Goal: Task Accomplishment & Management: Complete application form

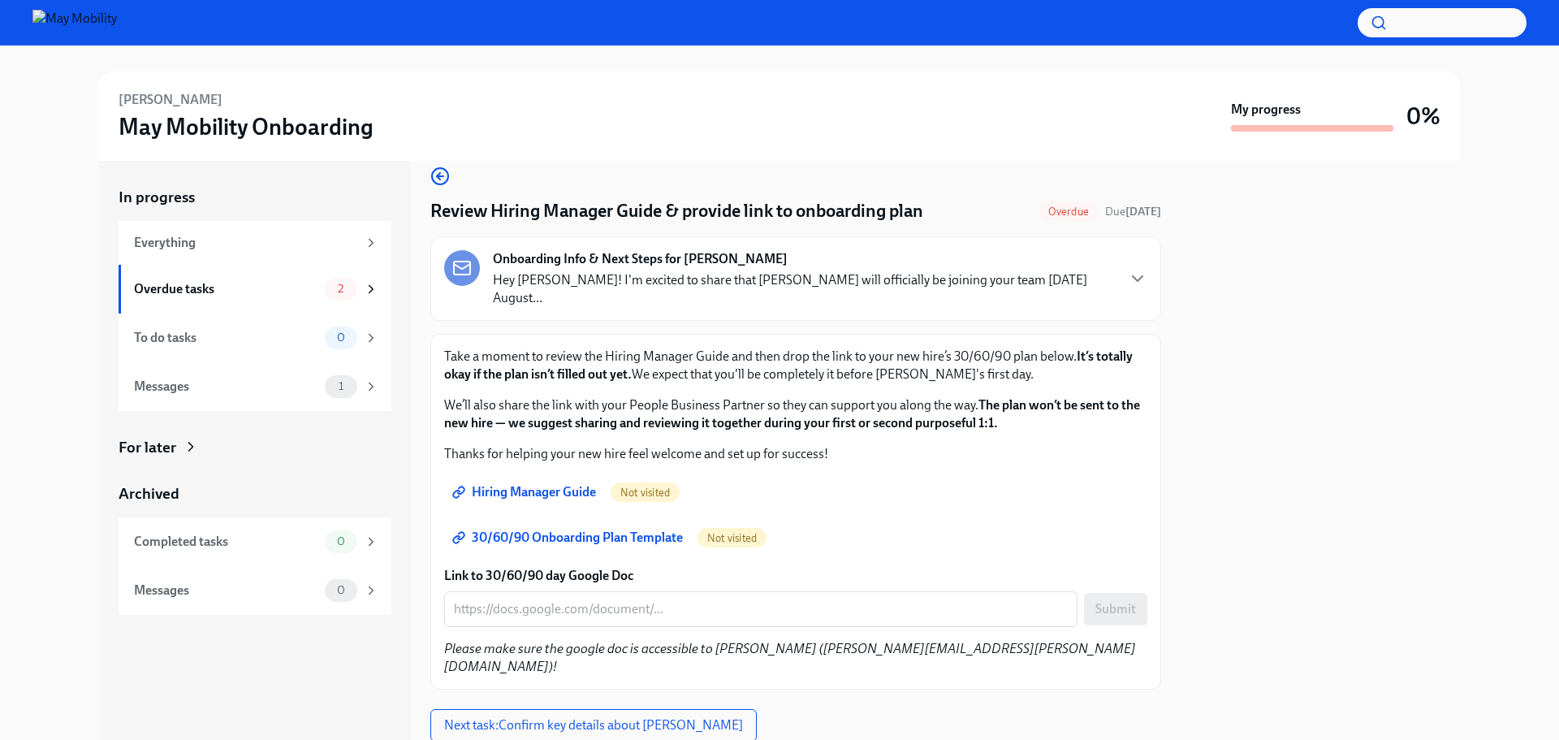
scroll to position [38, 0]
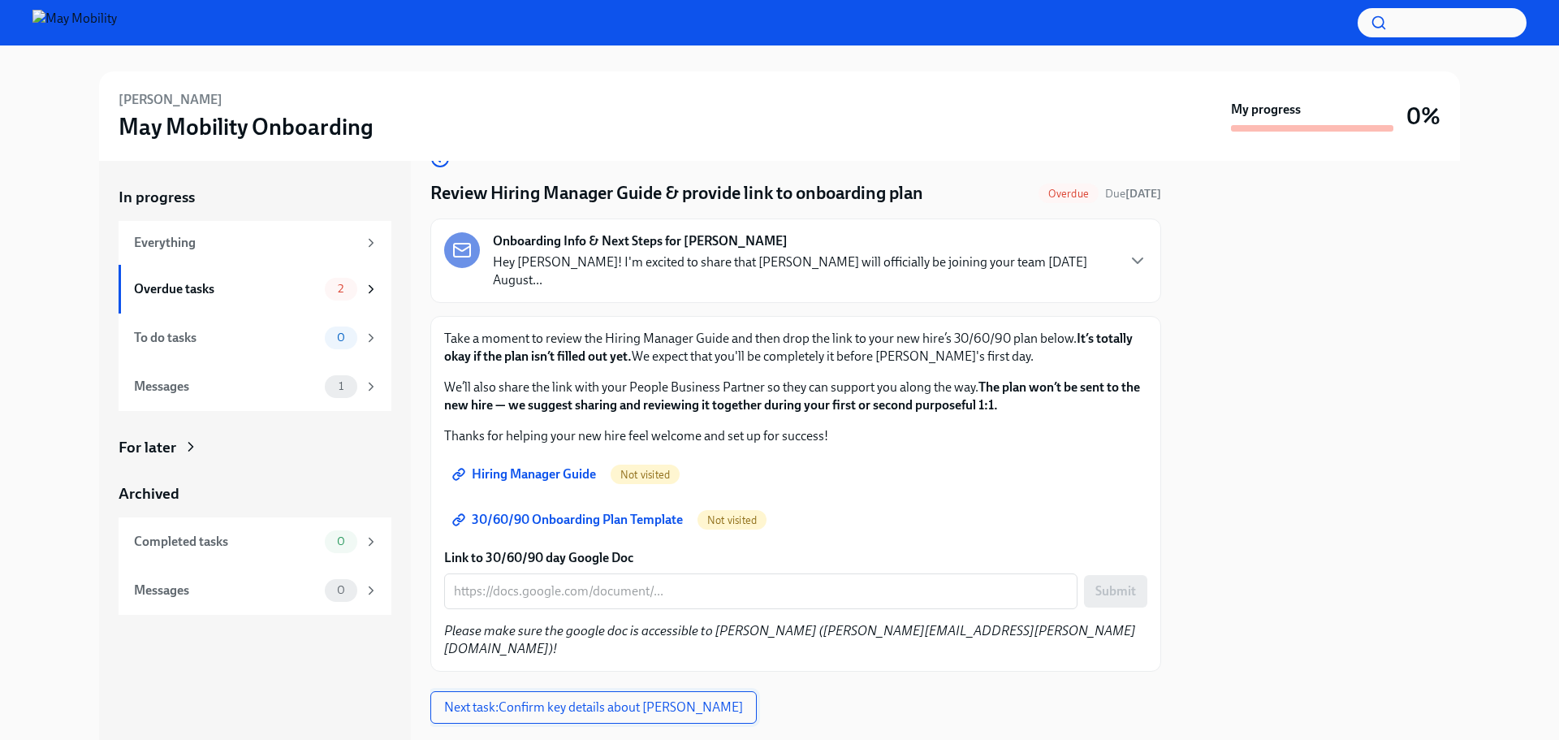
click at [654, 699] on span "Next task : Confirm key details about [PERSON_NAME]" at bounding box center [593, 707] width 299 height 16
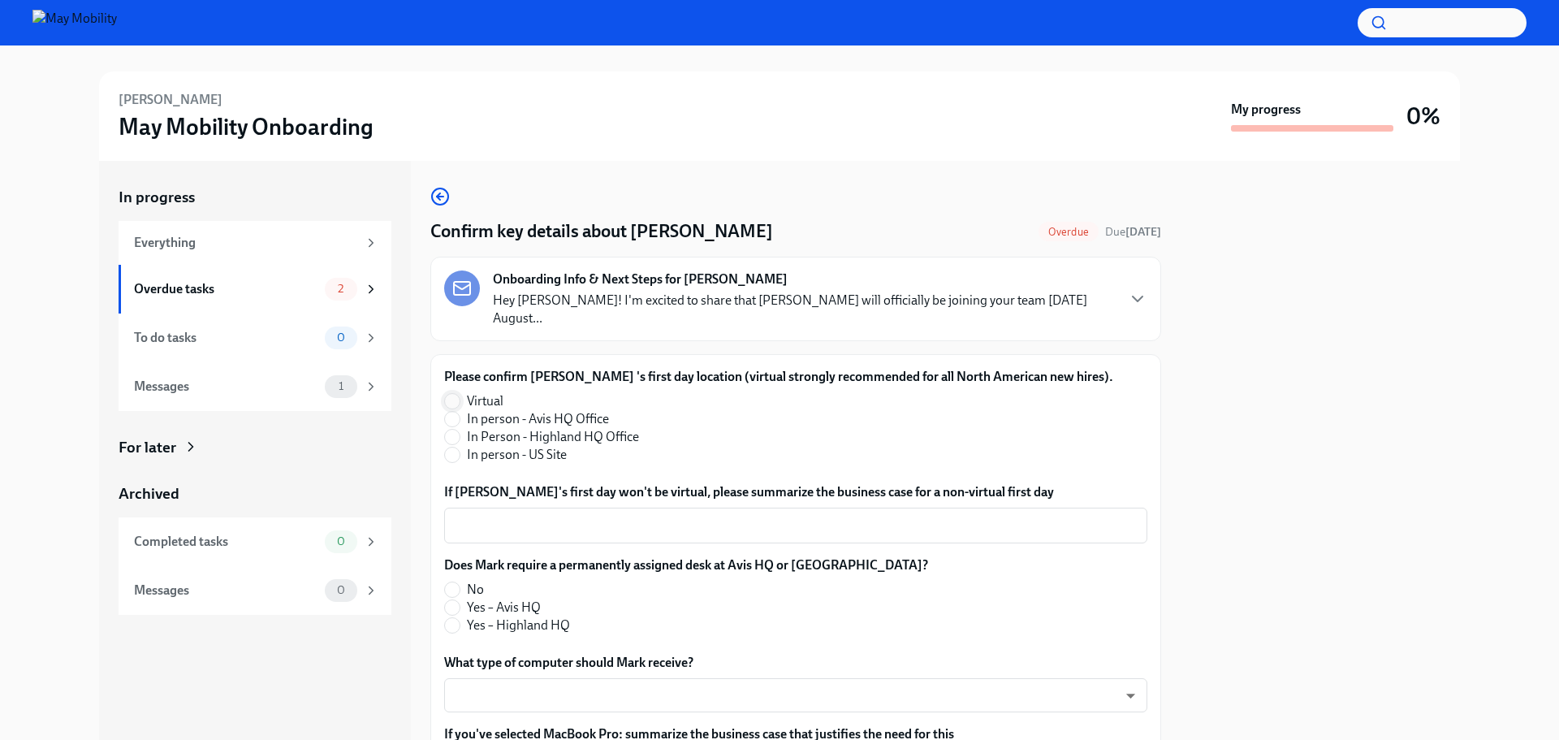
click at [448, 394] on input "Virtual" at bounding box center [452, 401] width 15 height 15
radio input "true"
click at [460, 616] on label "Yes – Highland HQ" at bounding box center [679, 625] width 471 height 18
click at [460, 618] on input "Yes – Highland HQ" at bounding box center [452, 625] width 15 height 15
radio input "true"
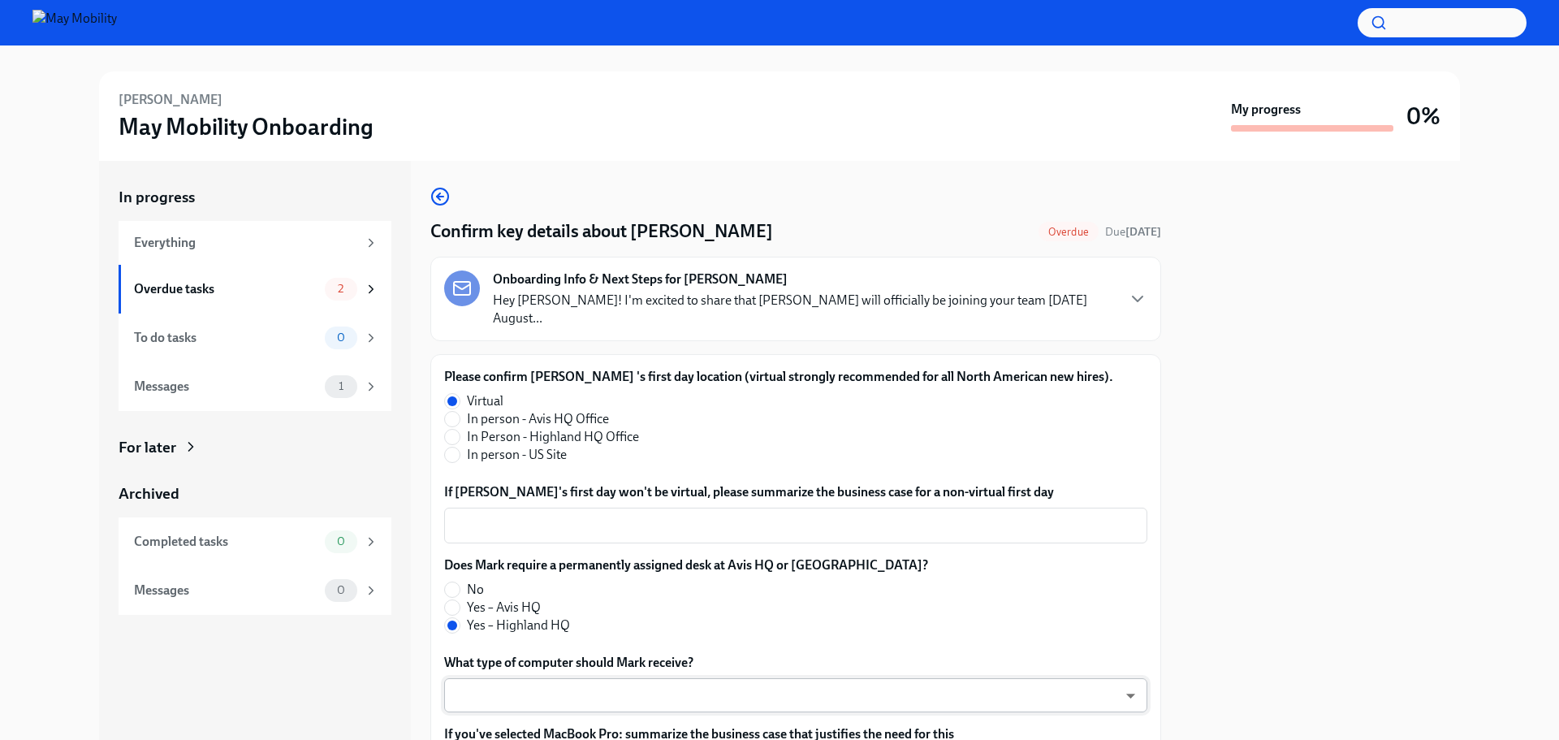
click at [645, 677] on body "[PERSON_NAME] May Mobility Onboarding My progress 0% In progress Everything Ove…" at bounding box center [779, 370] width 1559 height 740
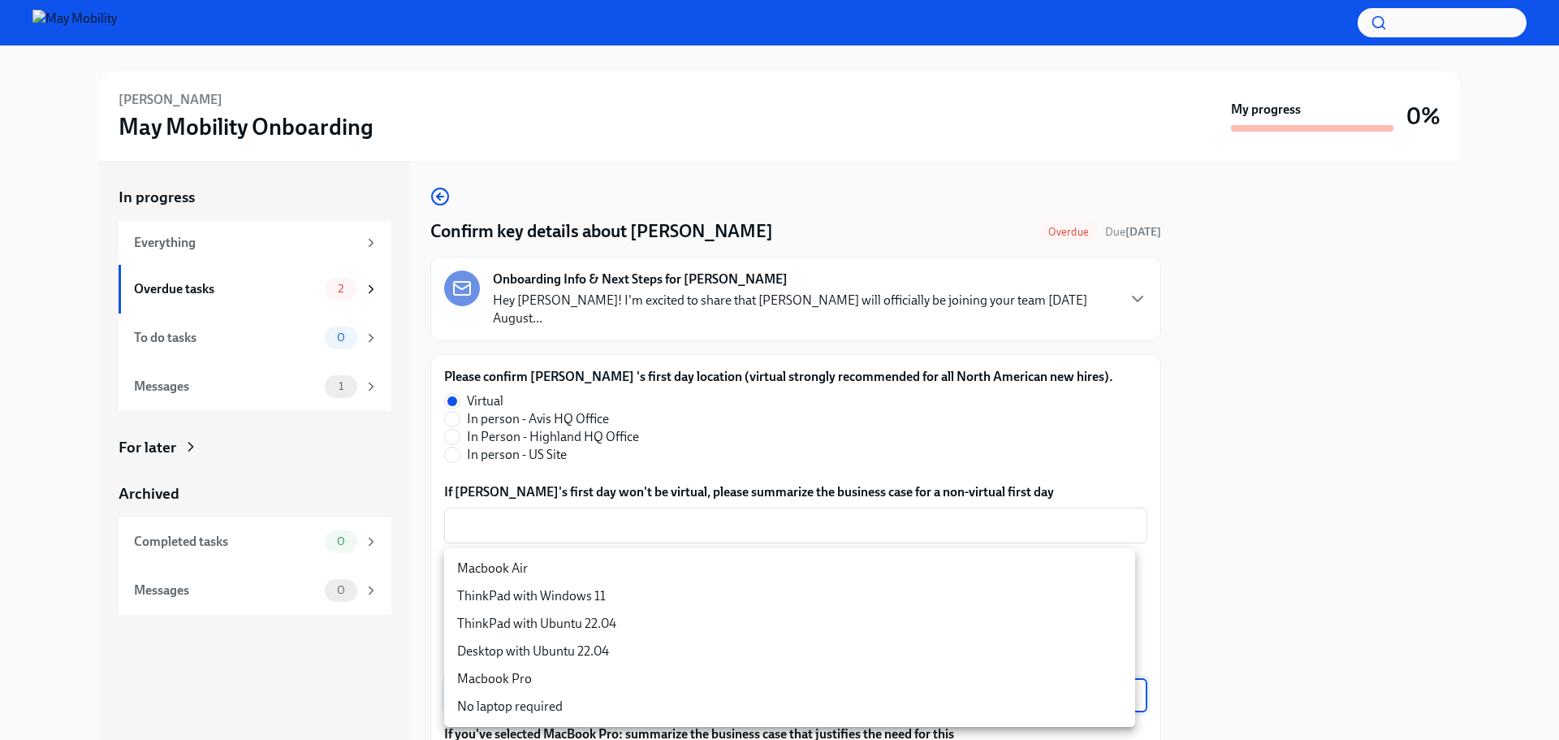
click at [1512, 640] on div at bounding box center [779, 370] width 1559 height 740
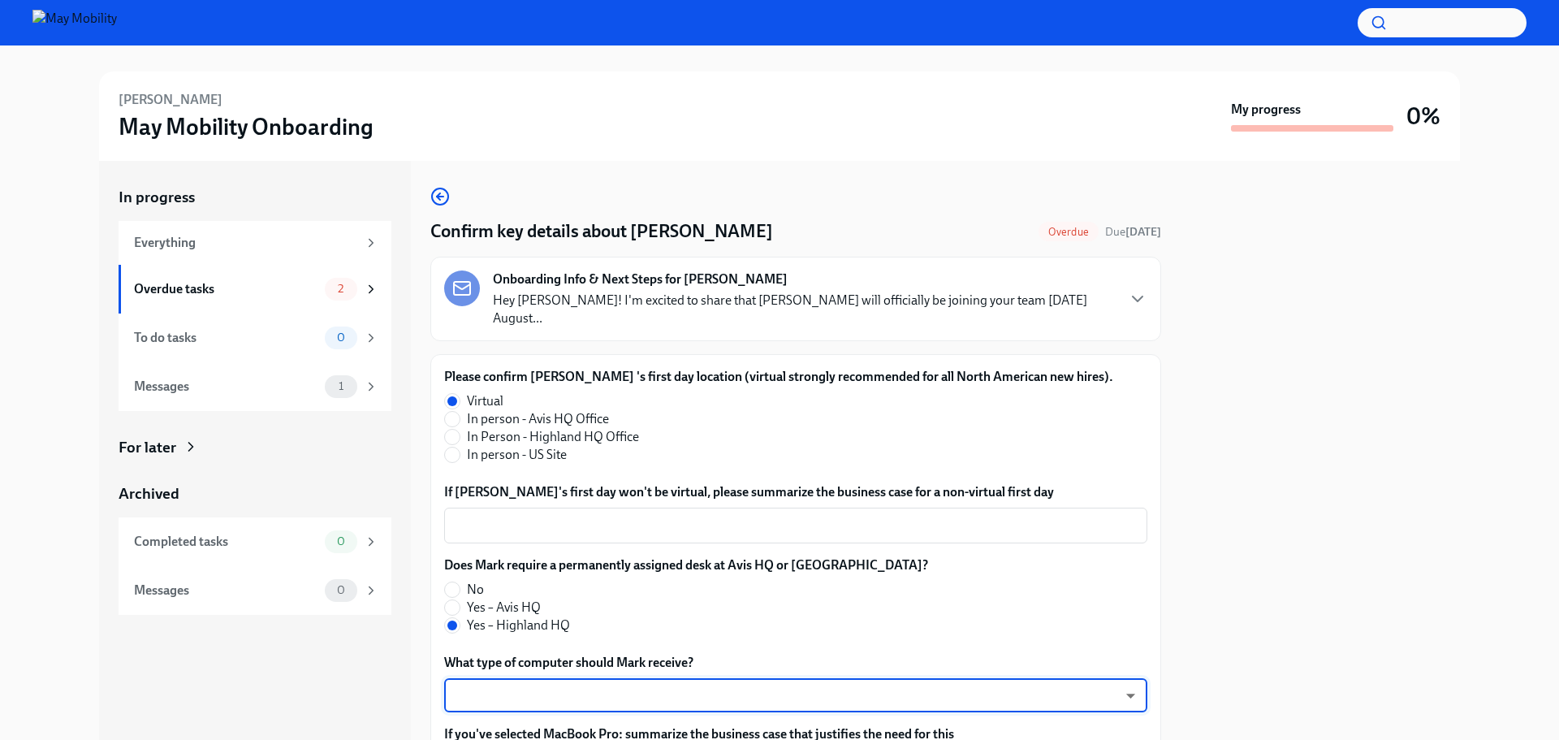
click at [664, 660] on body "[PERSON_NAME] May Mobility Onboarding My progress 0% In progress Everything Ove…" at bounding box center [779, 370] width 1559 height 740
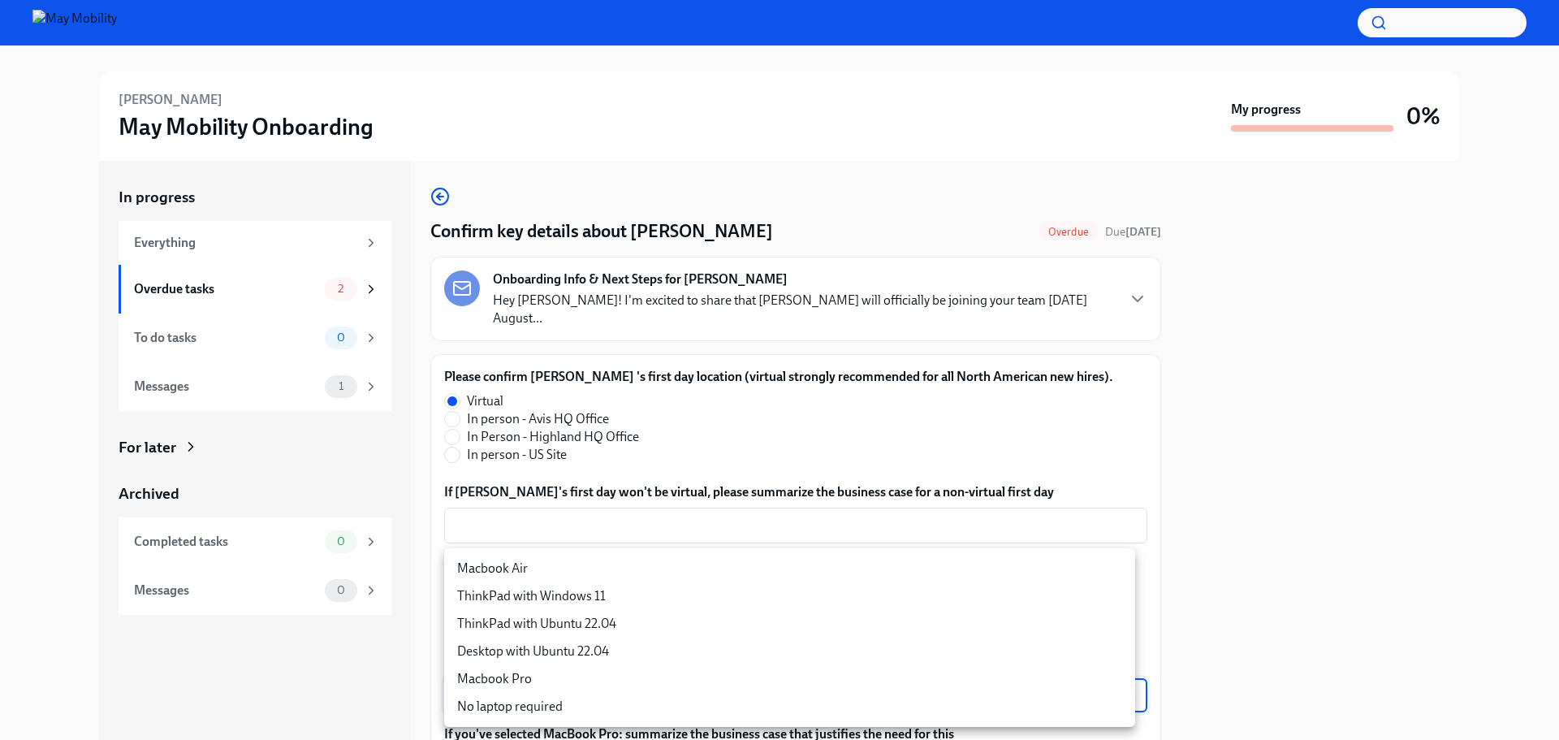
click at [881, 632] on li "ThinkPad with Ubuntu 22.04" at bounding box center [789, 624] width 691 height 28
type input "OYWnfngEN"
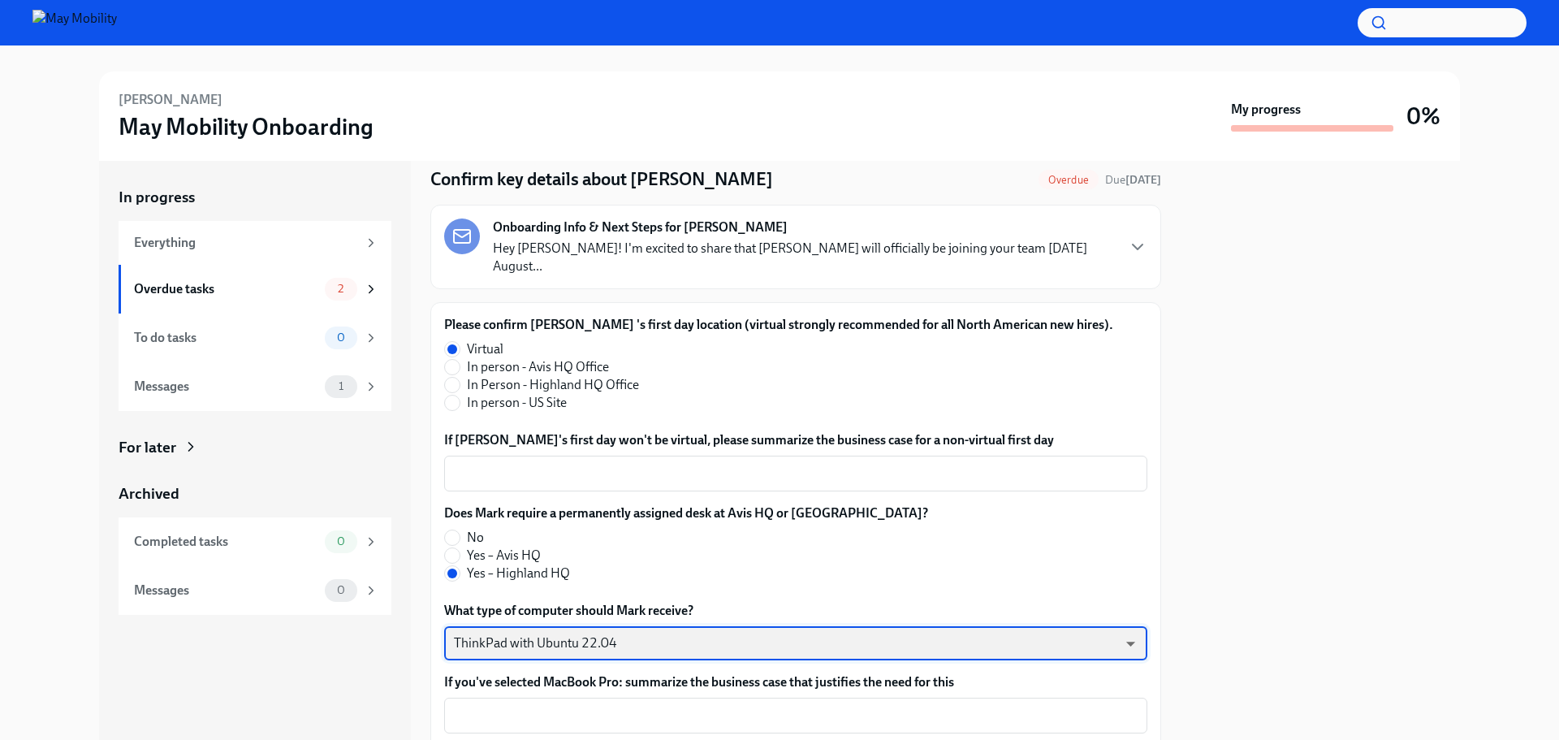
scroll to position [81, 0]
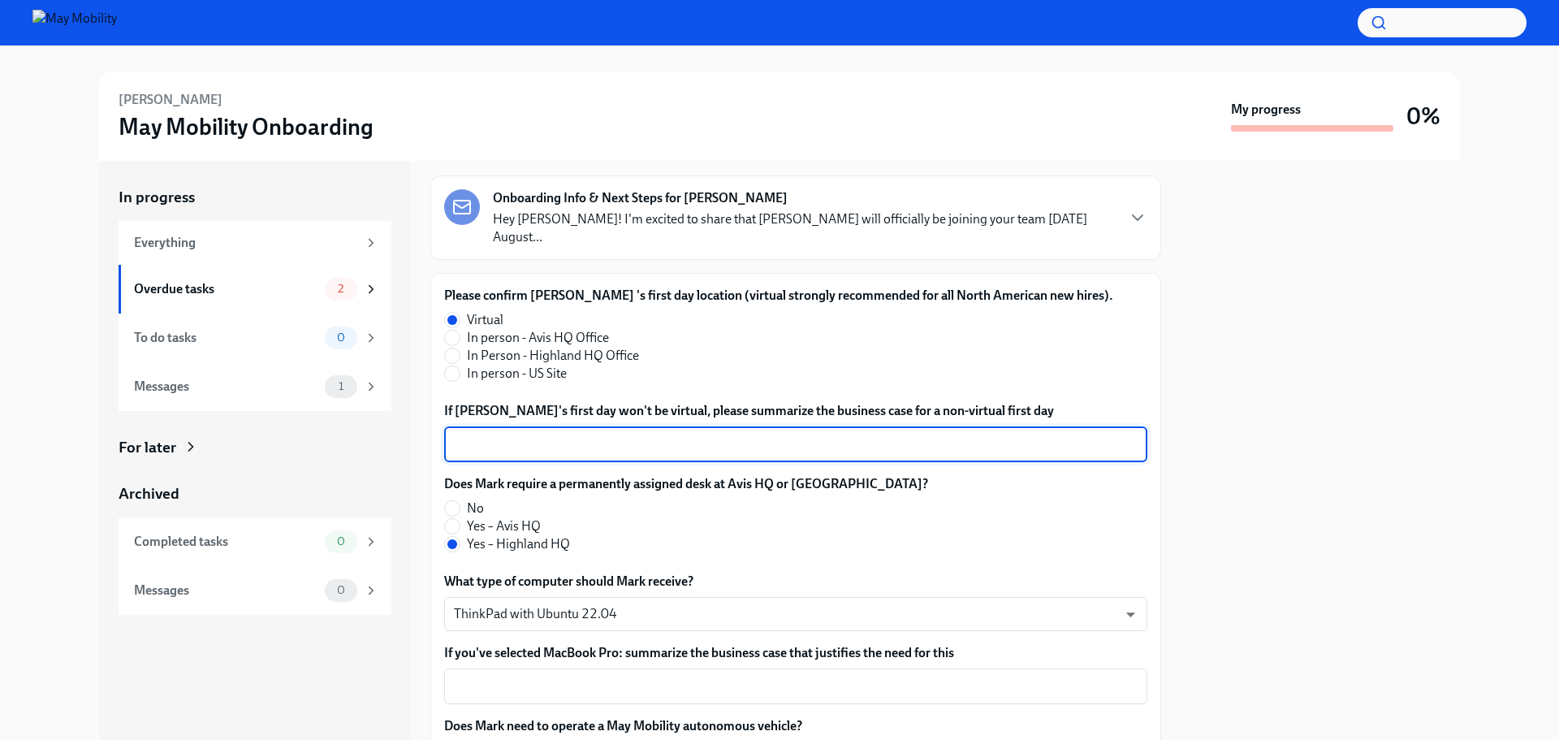
click at [610, 434] on textarea "If [PERSON_NAME]'s first day won't be virtual, please summarize the business ca…" at bounding box center [796, 443] width 684 height 19
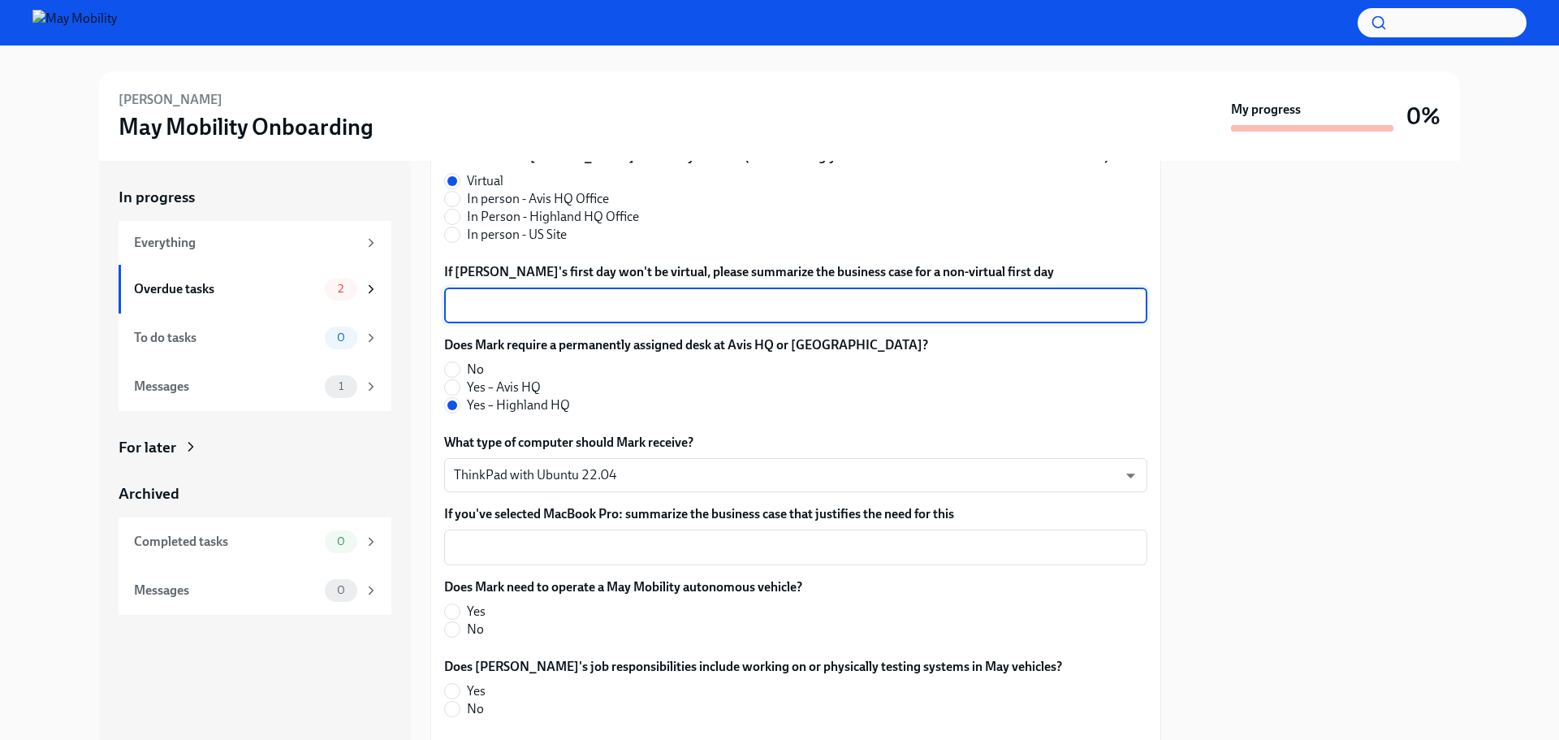
scroll to position [244, 0]
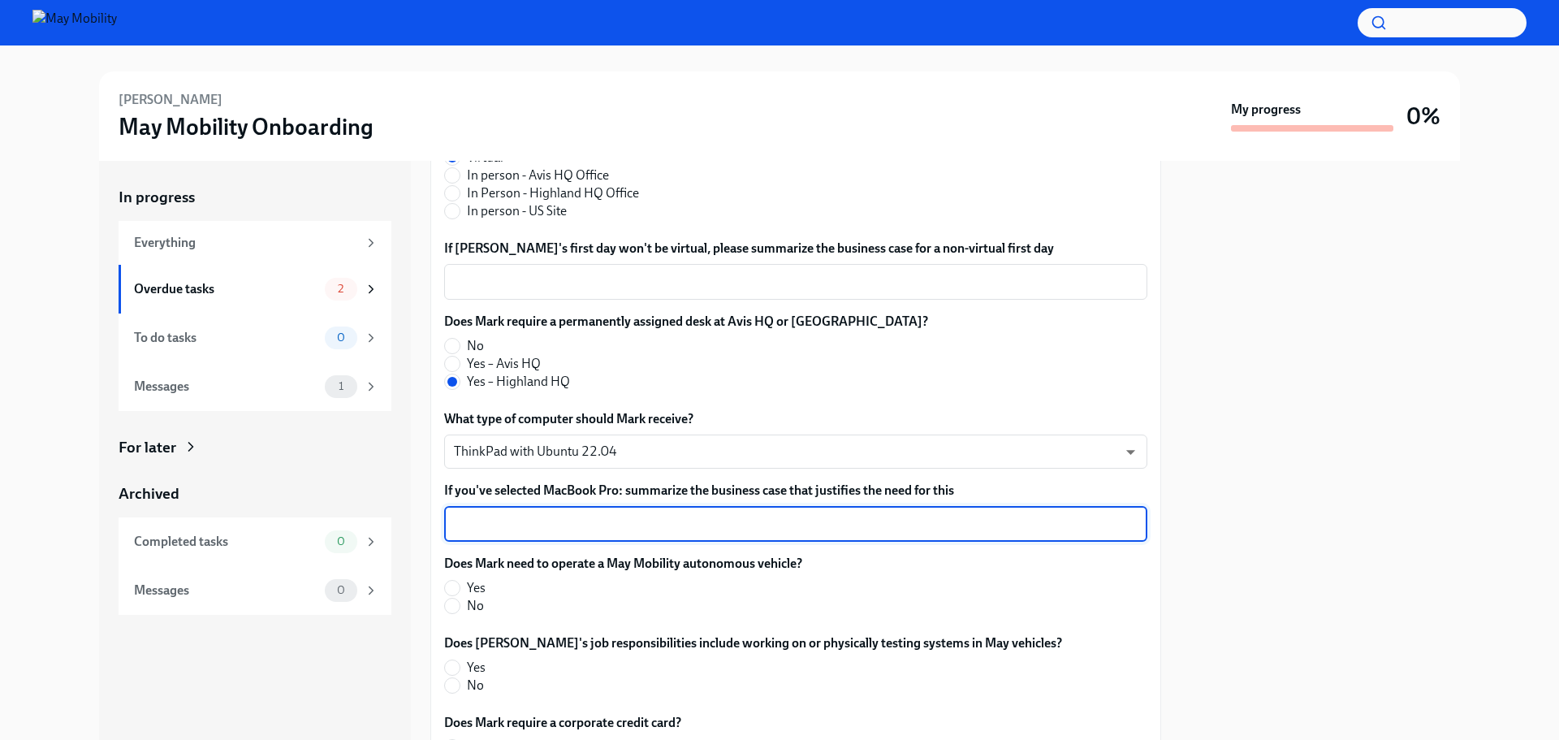
click at [736, 514] on textarea "If you've selected MacBook Pro: summarize the business case that justifies the …" at bounding box center [796, 523] width 684 height 19
type textarea "n/a"
click at [685, 425] on body "[PERSON_NAME] May Mobility Onboarding My progress 0% In progress Everything Ove…" at bounding box center [779, 370] width 1559 height 740
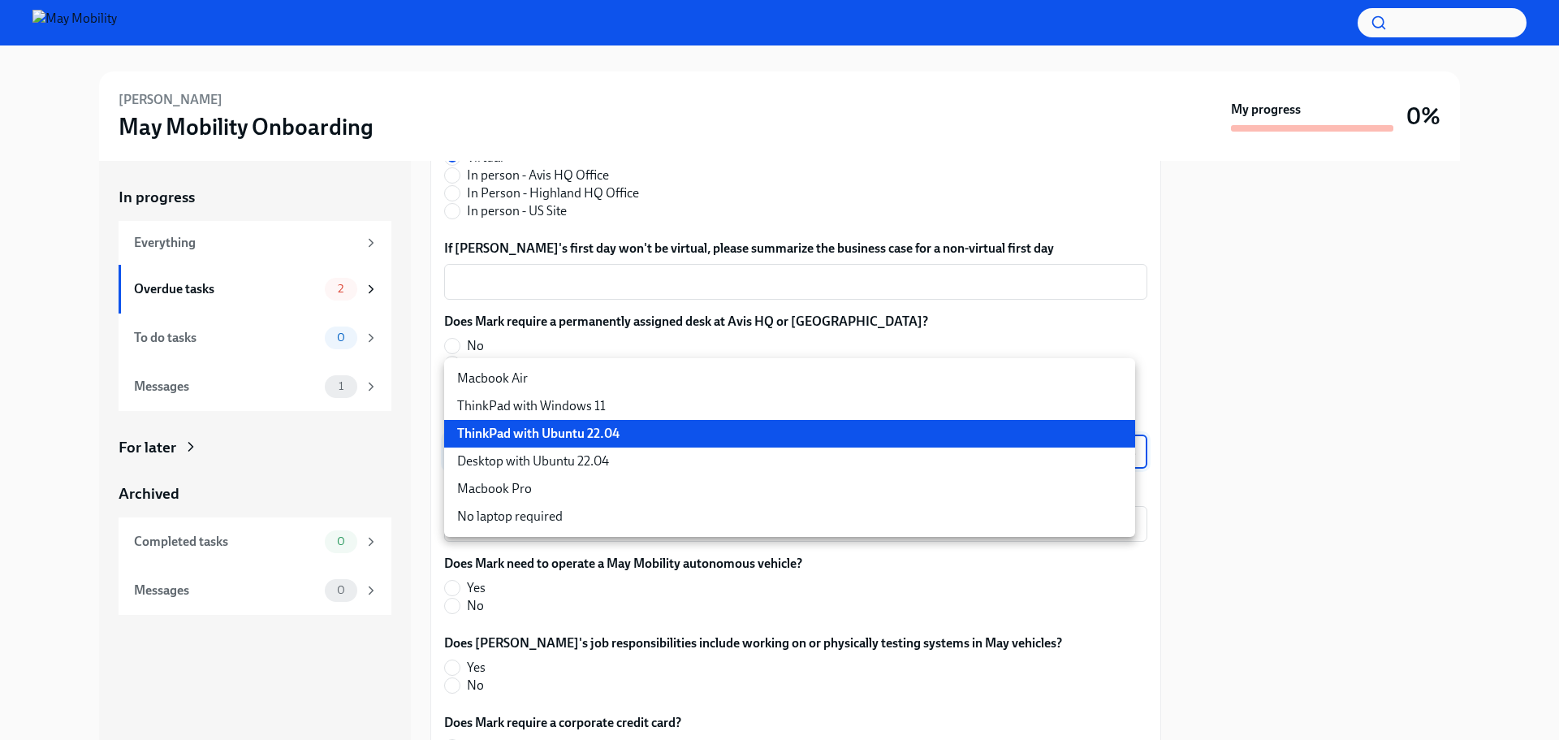
click at [601, 369] on li "Macbook Air" at bounding box center [789, 379] width 691 height 28
type input "iMyTA17lL"
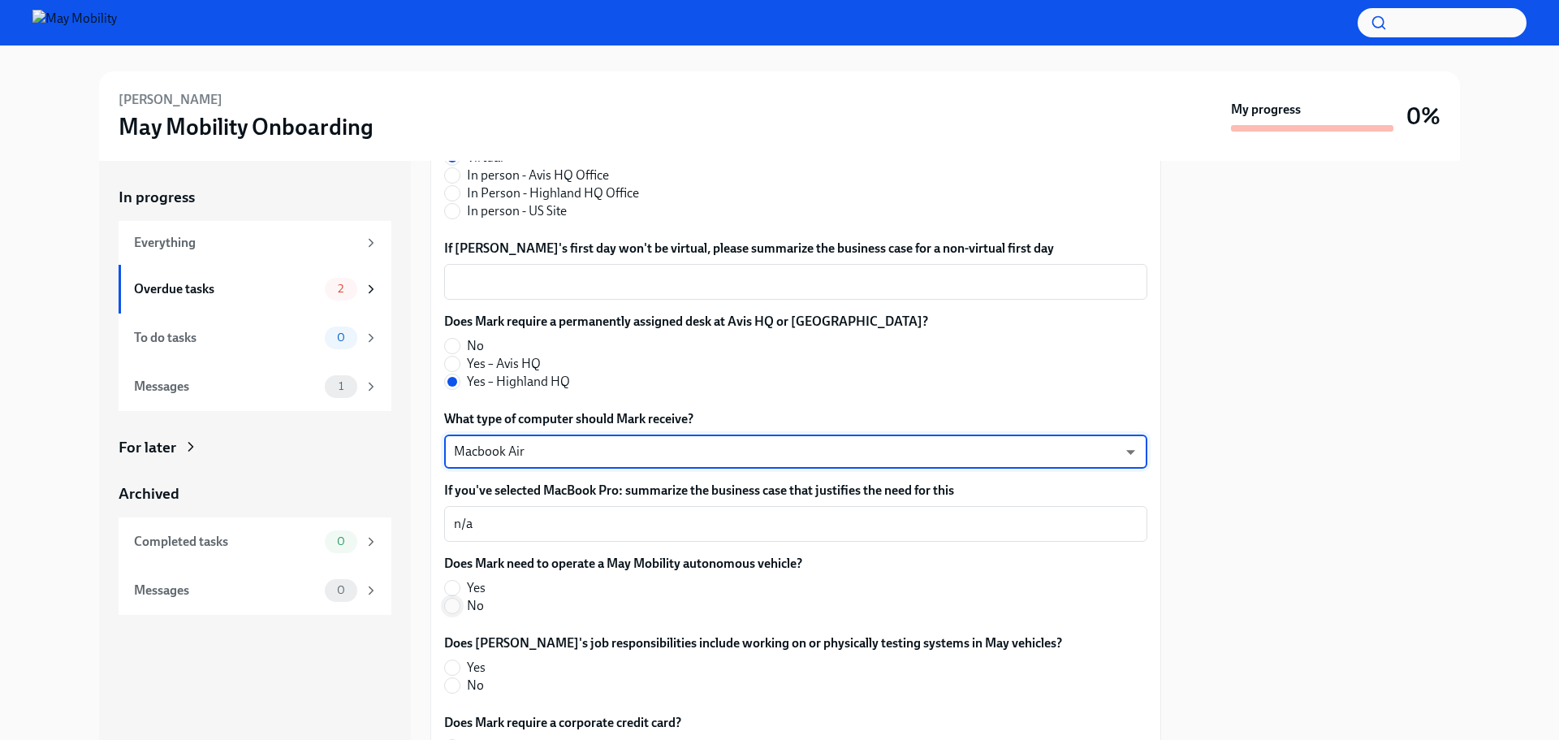
click at [457, 598] on input "No" at bounding box center [452, 605] width 15 height 15
radio input "true"
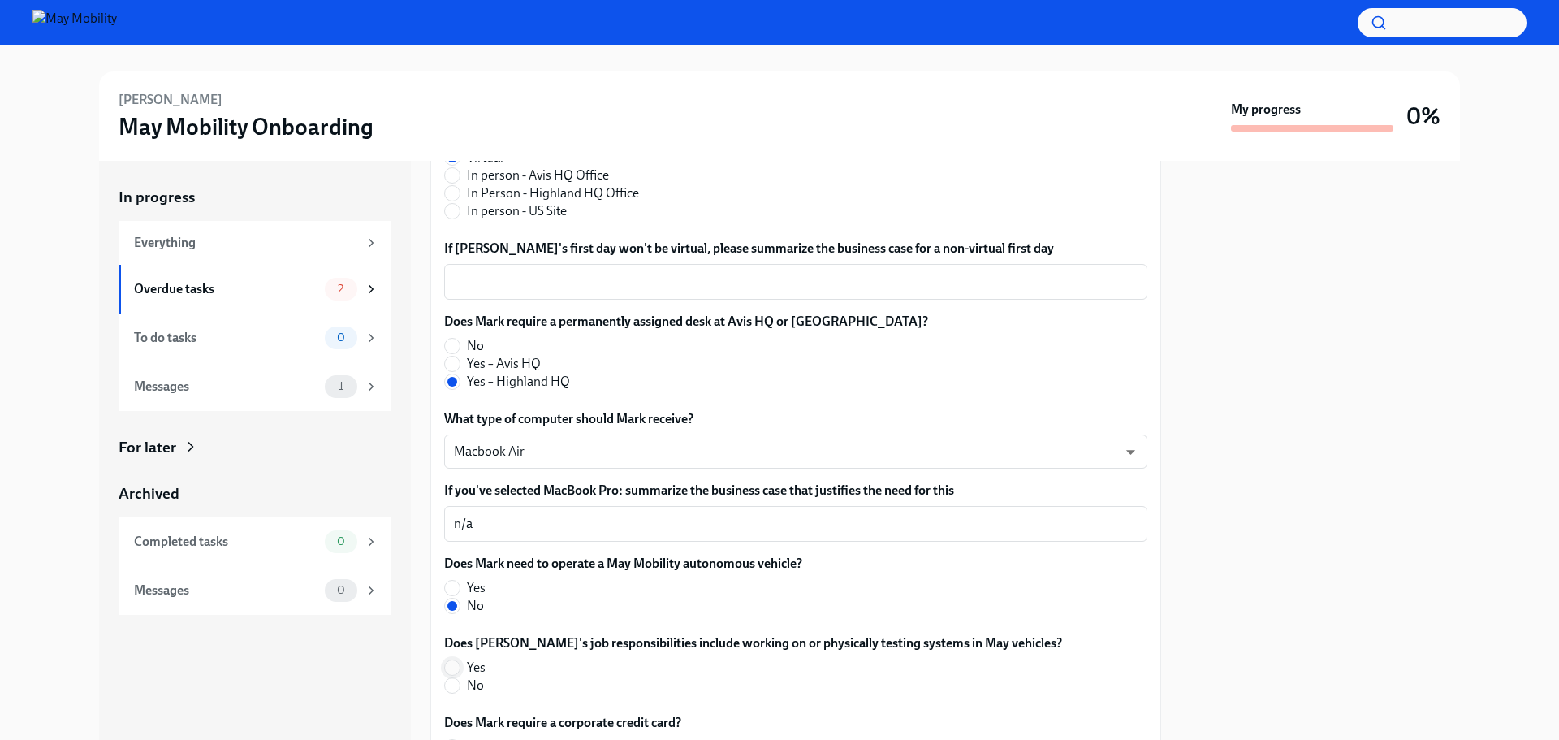
click at [460, 659] on span at bounding box center [452, 667] width 16 height 16
click at [460, 660] on input "Yes" at bounding box center [452, 667] width 15 height 15
radio input "true"
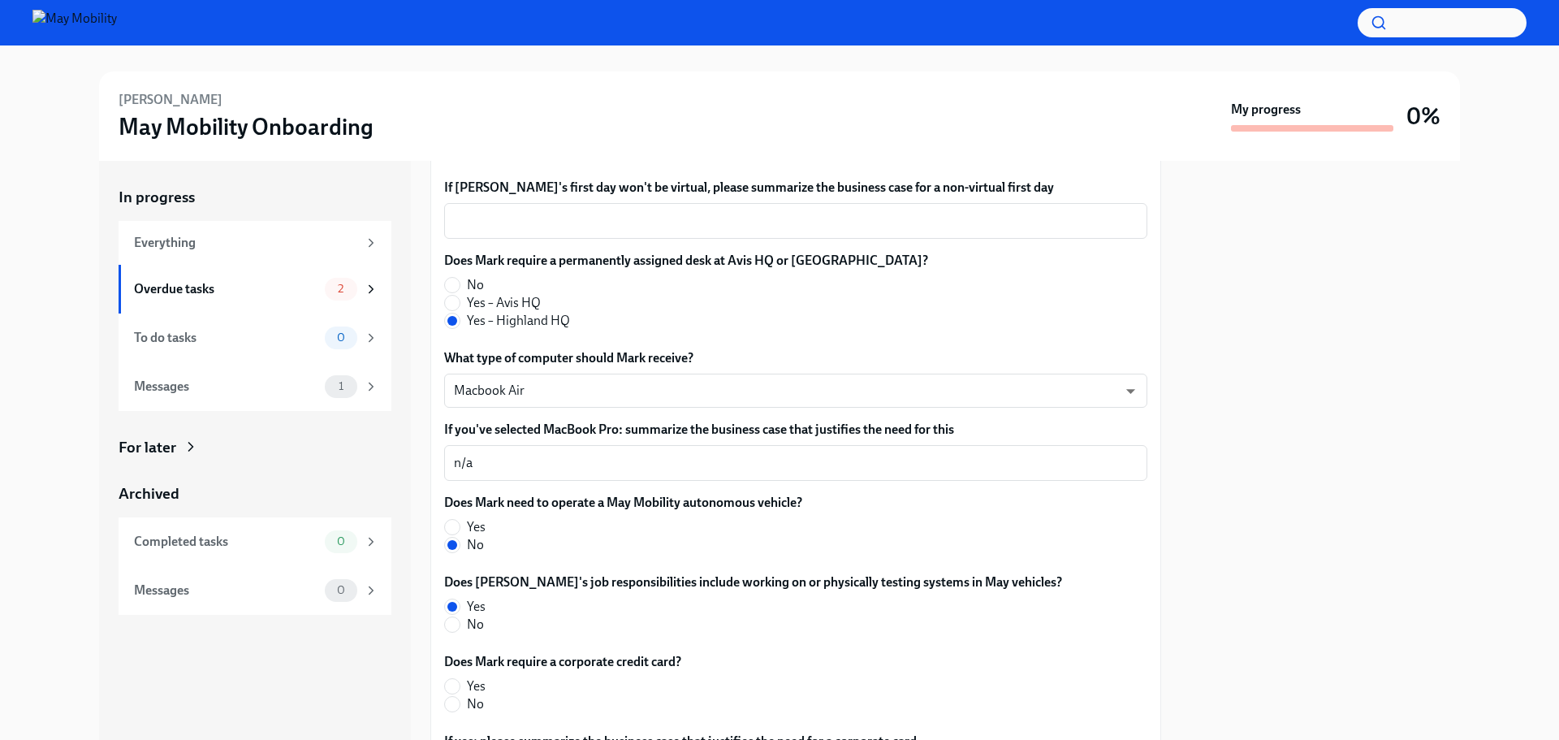
scroll to position [406, 0]
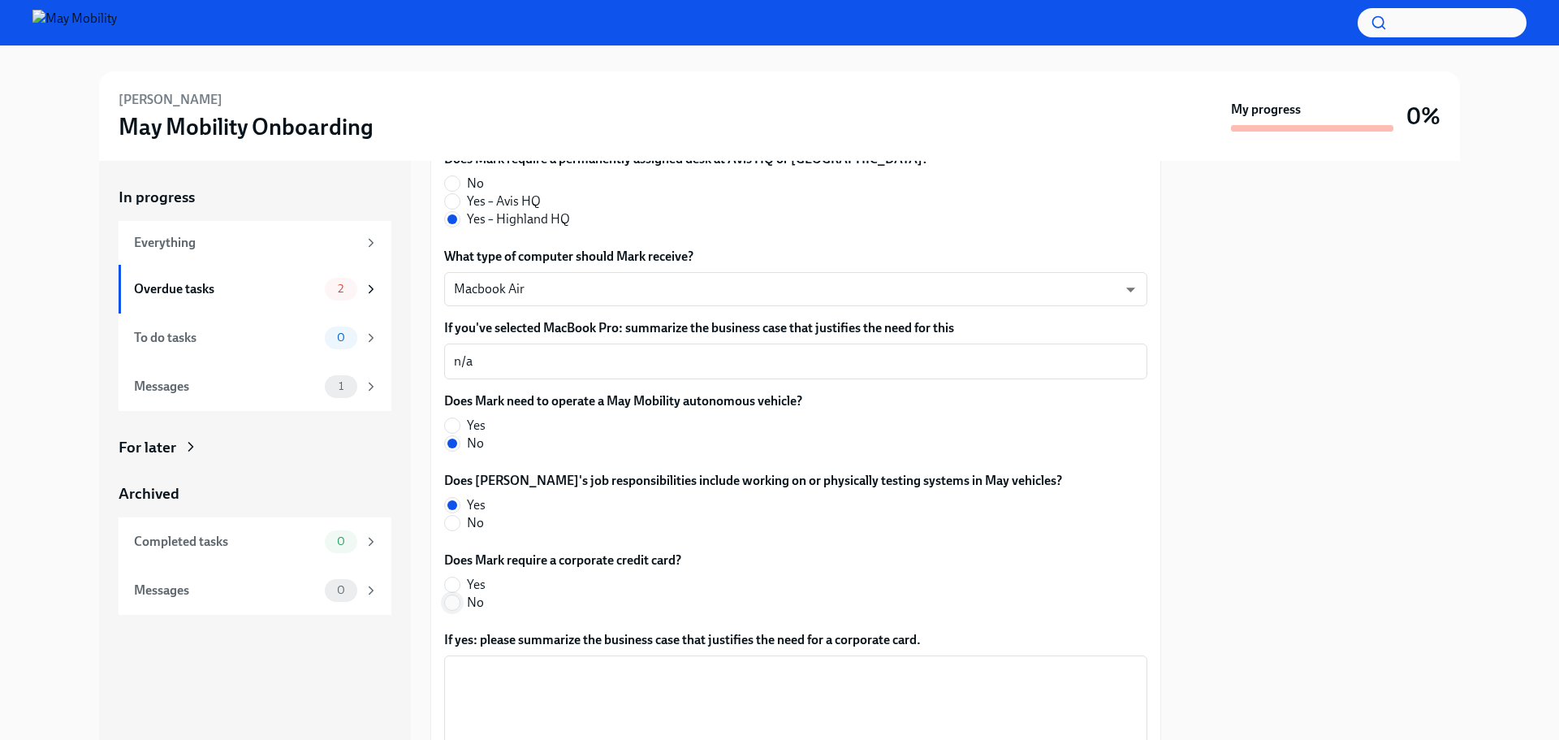
click at [455, 595] on input "No" at bounding box center [452, 602] width 15 height 15
radio input "true"
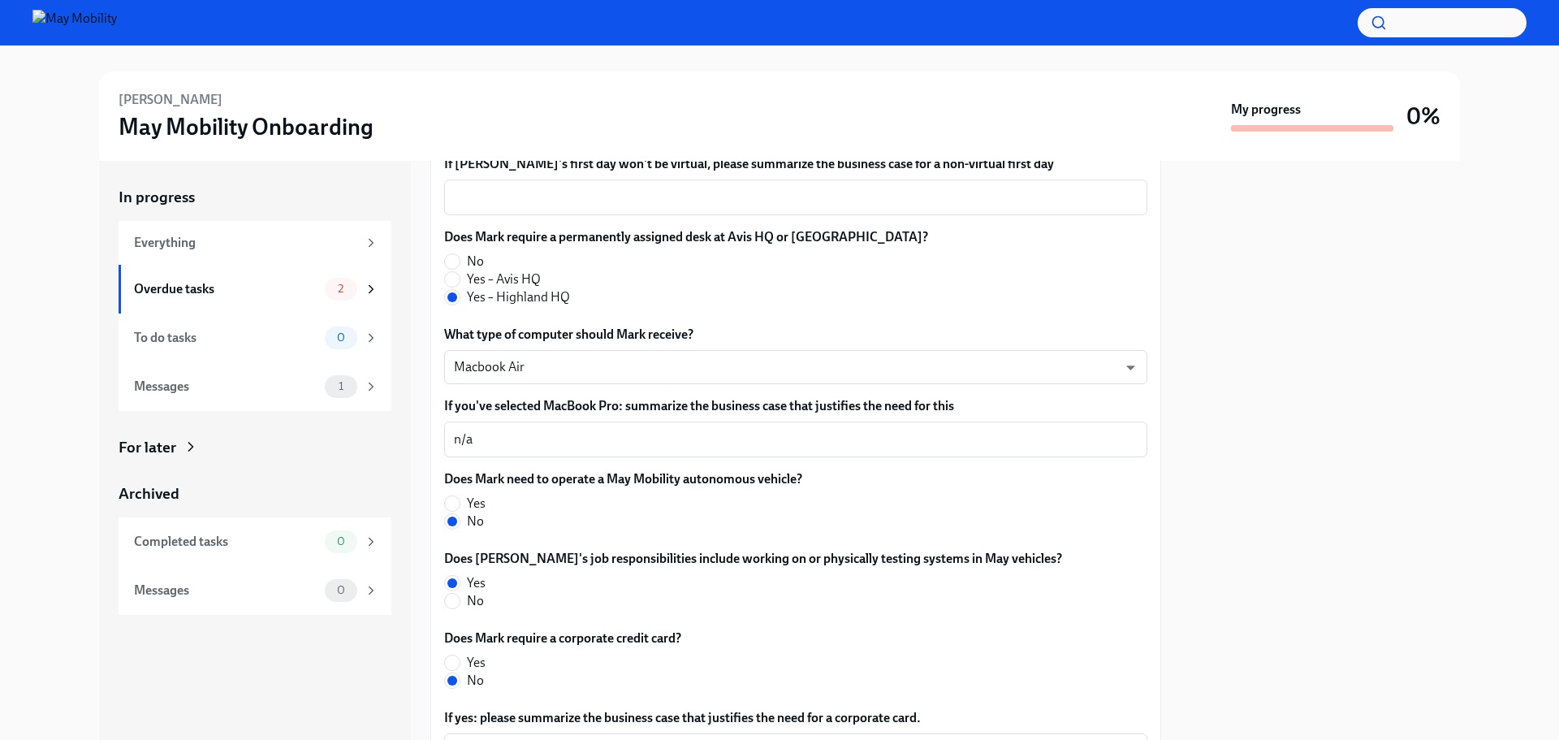
scroll to position [509, 0]
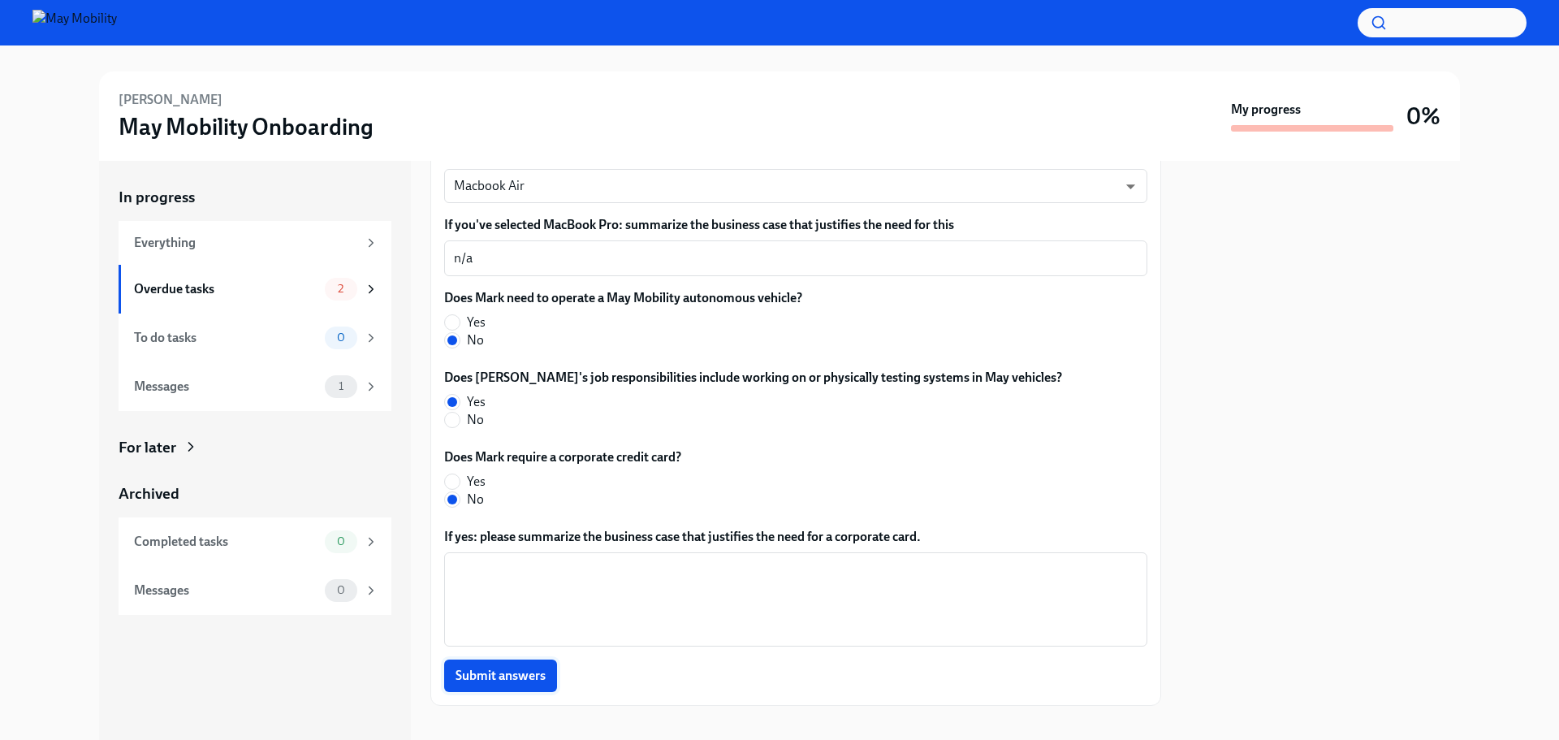
click at [523, 659] on button "Submit answers" at bounding box center [500, 675] width 113 height 32
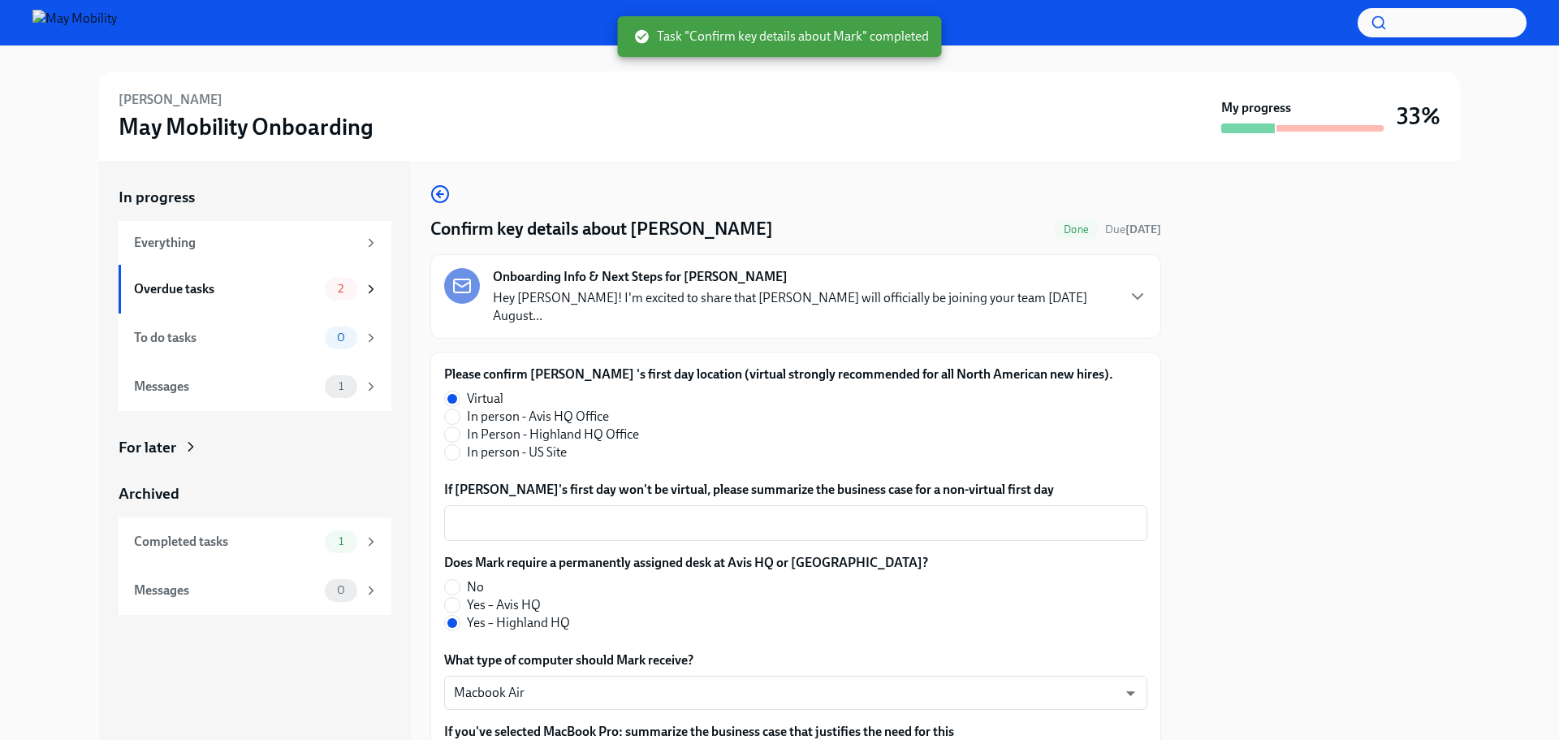
scroll to position [0, 0]
click at [222, 279] on div "Overdue tasks 2" at bounding box center [256, 289] width 244 height 23
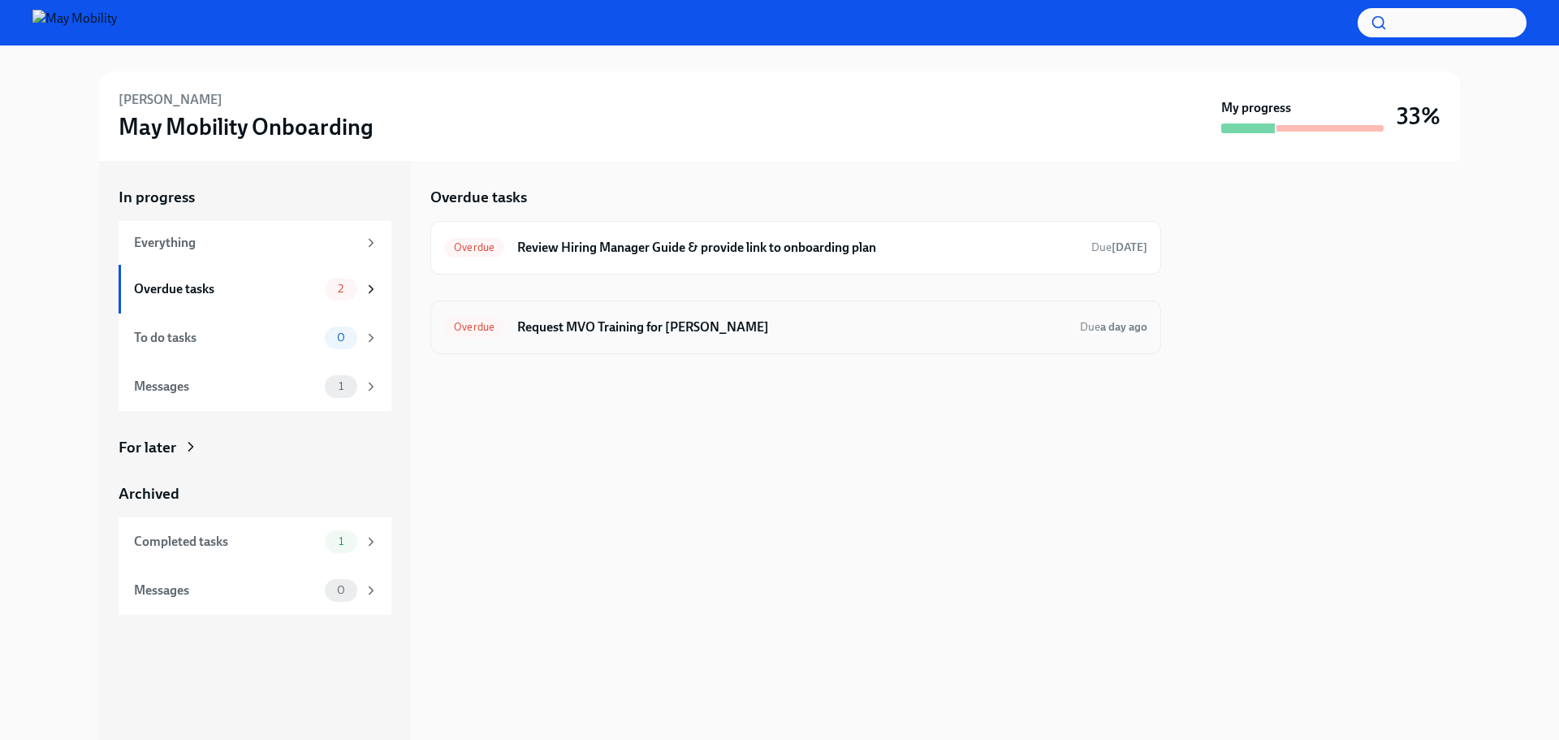
click at [783, 338] on div "Overdue Request MVO Training for [PERSON_NAME] Due a day ago" at bounding box center [795, 327] width 703 height 26
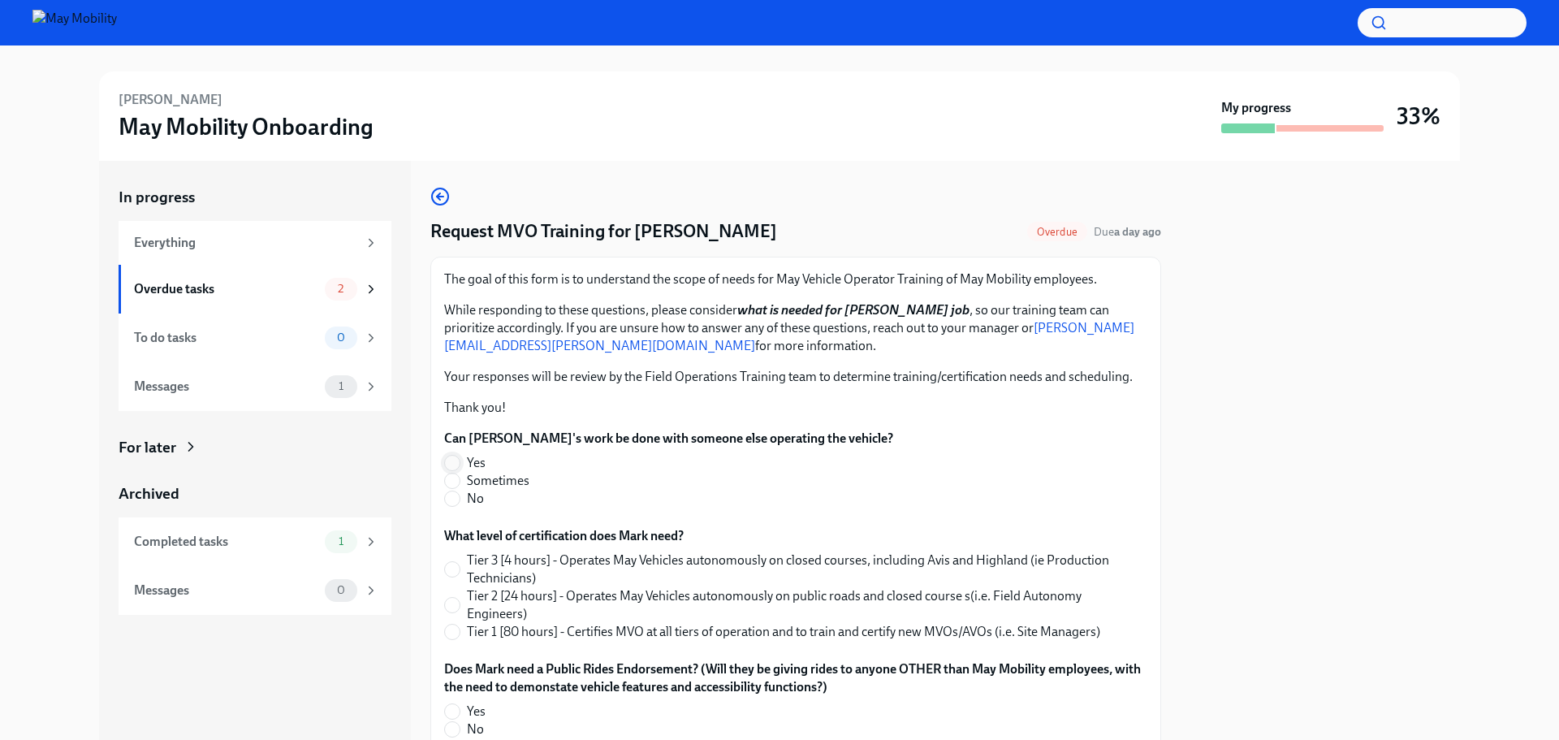
click at [450, 461] on input "Yes" at bounding box center [452, 463] width 15 height 15
radio input "true"
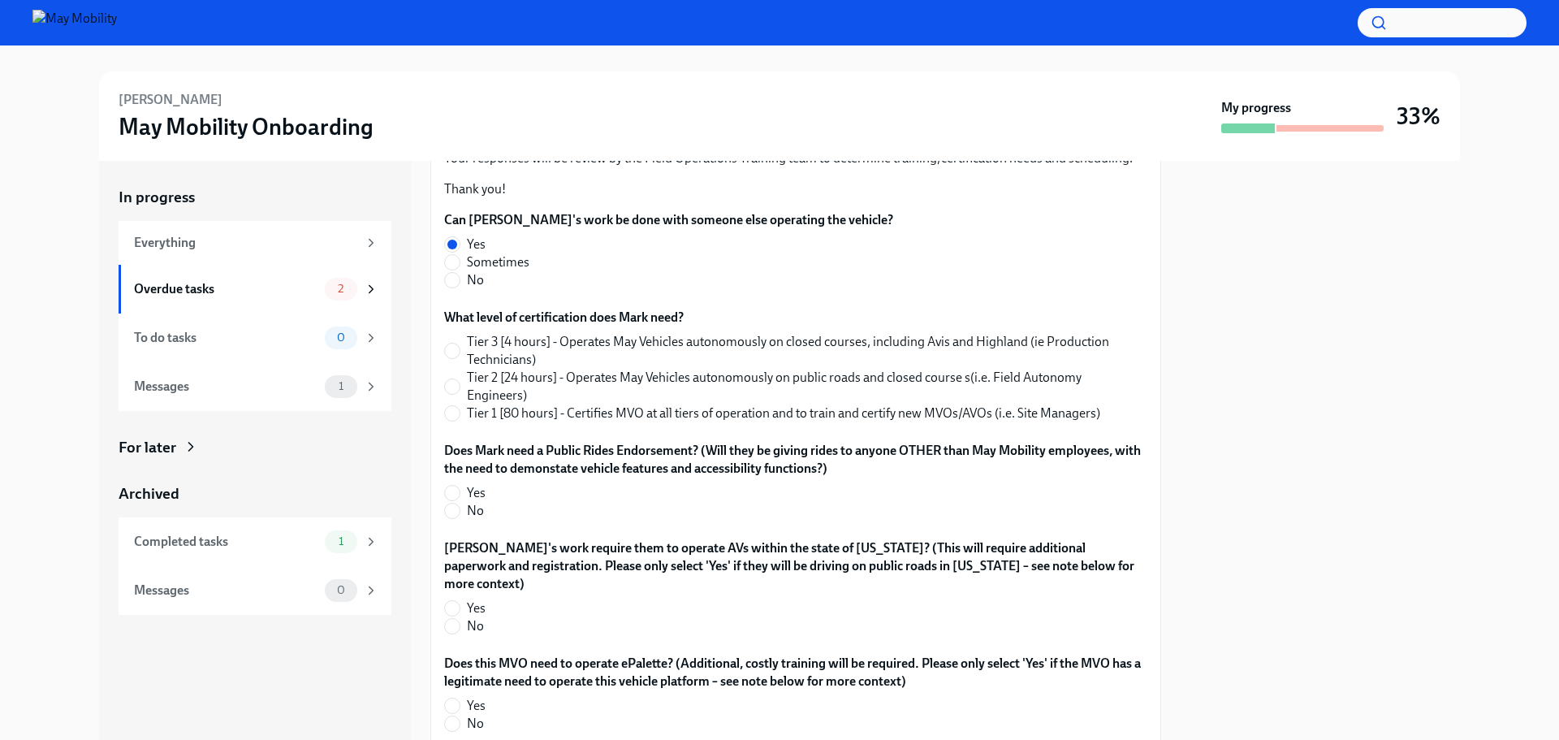
scroll to position [244, 0]
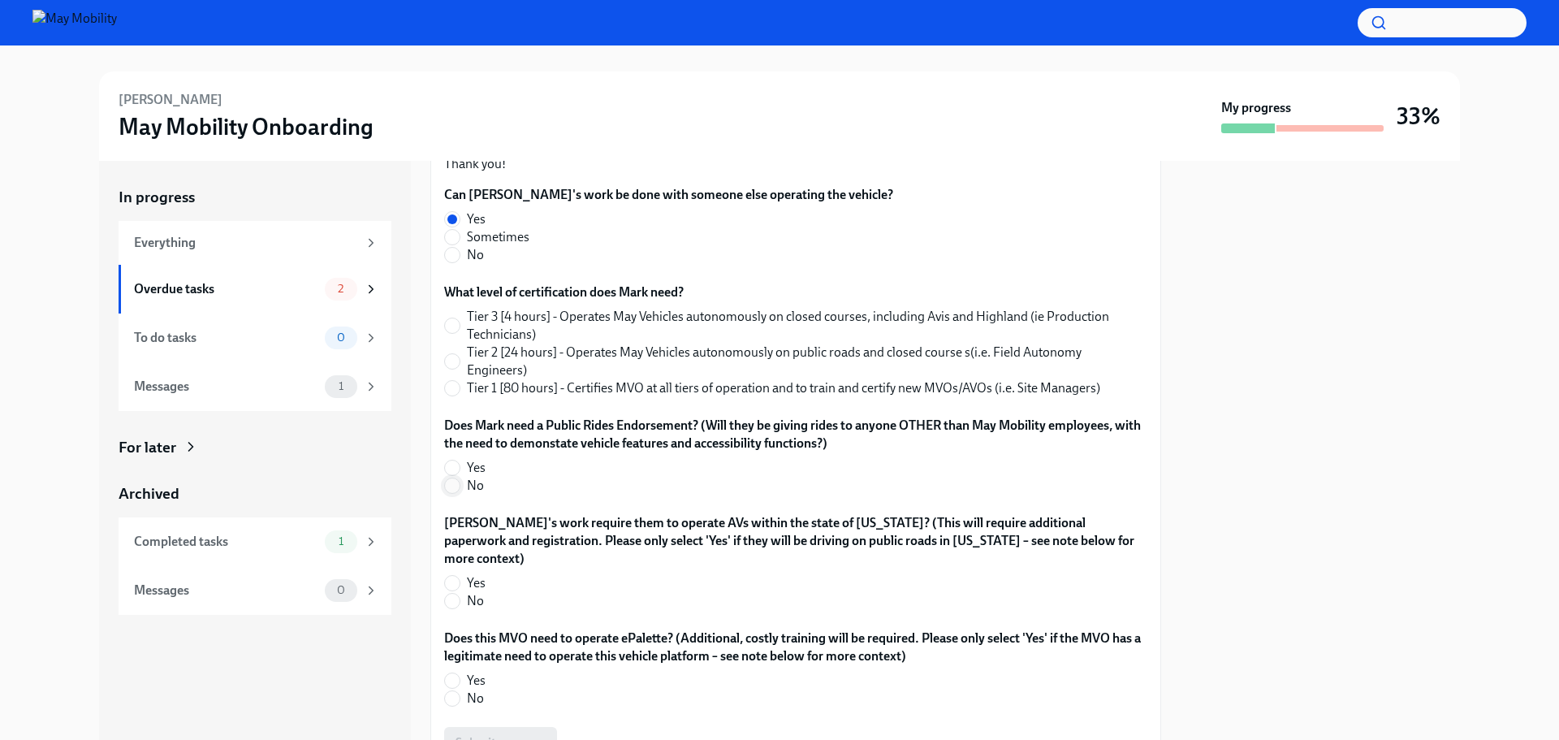
click at [451, 486] on input "No" at bounding box center [452, 485] width 15 height 15
radio input "true"
click at [460, 592] on label "No" at bounding box center [789, 601] width 690 height 18
click at [460, 594] on input "No" at bounding box center [452, 601] width 15 height 15
radio input "true"
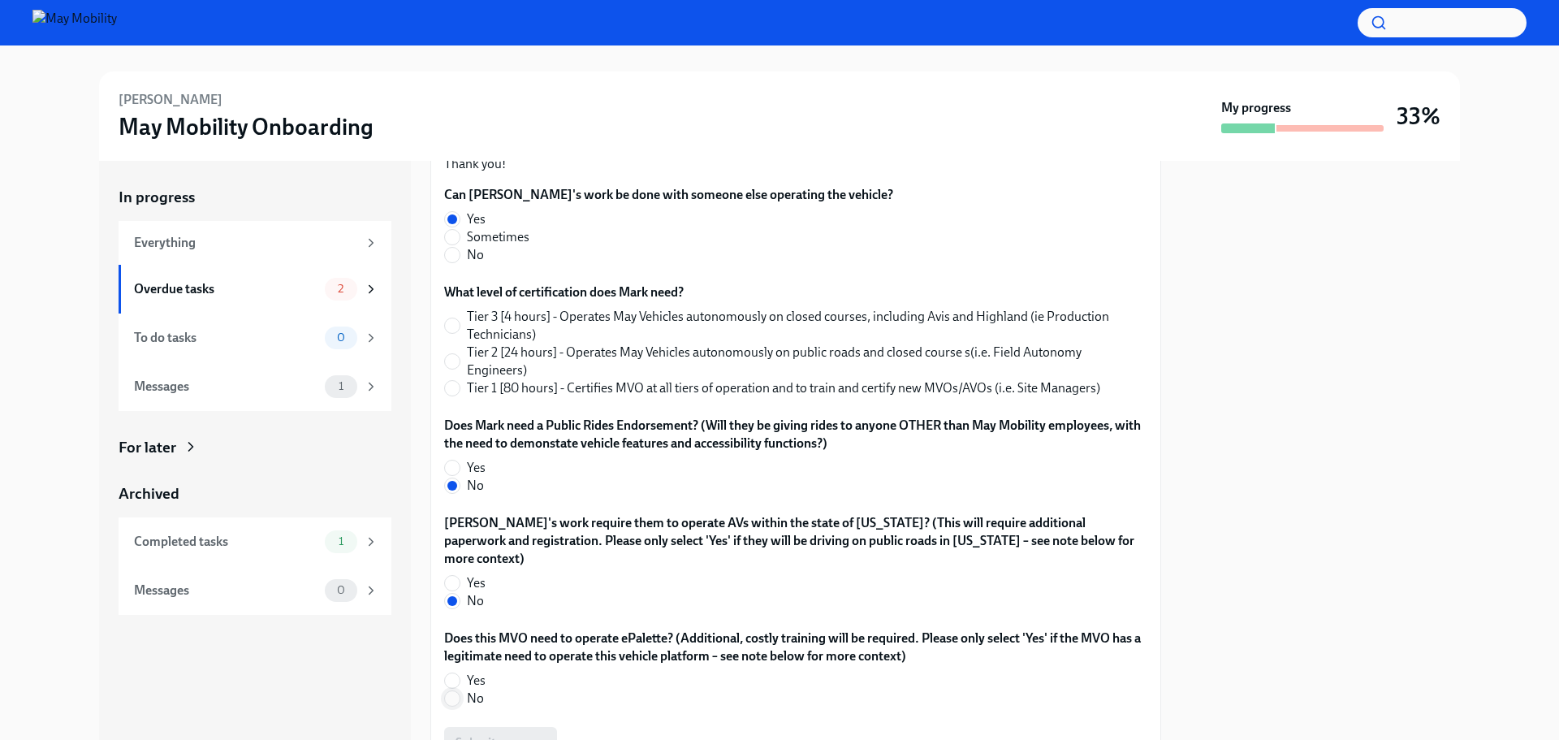
click at [457, 691] on input "No" at bounding box center [452, 698] width 15 height 15
radio input "true"
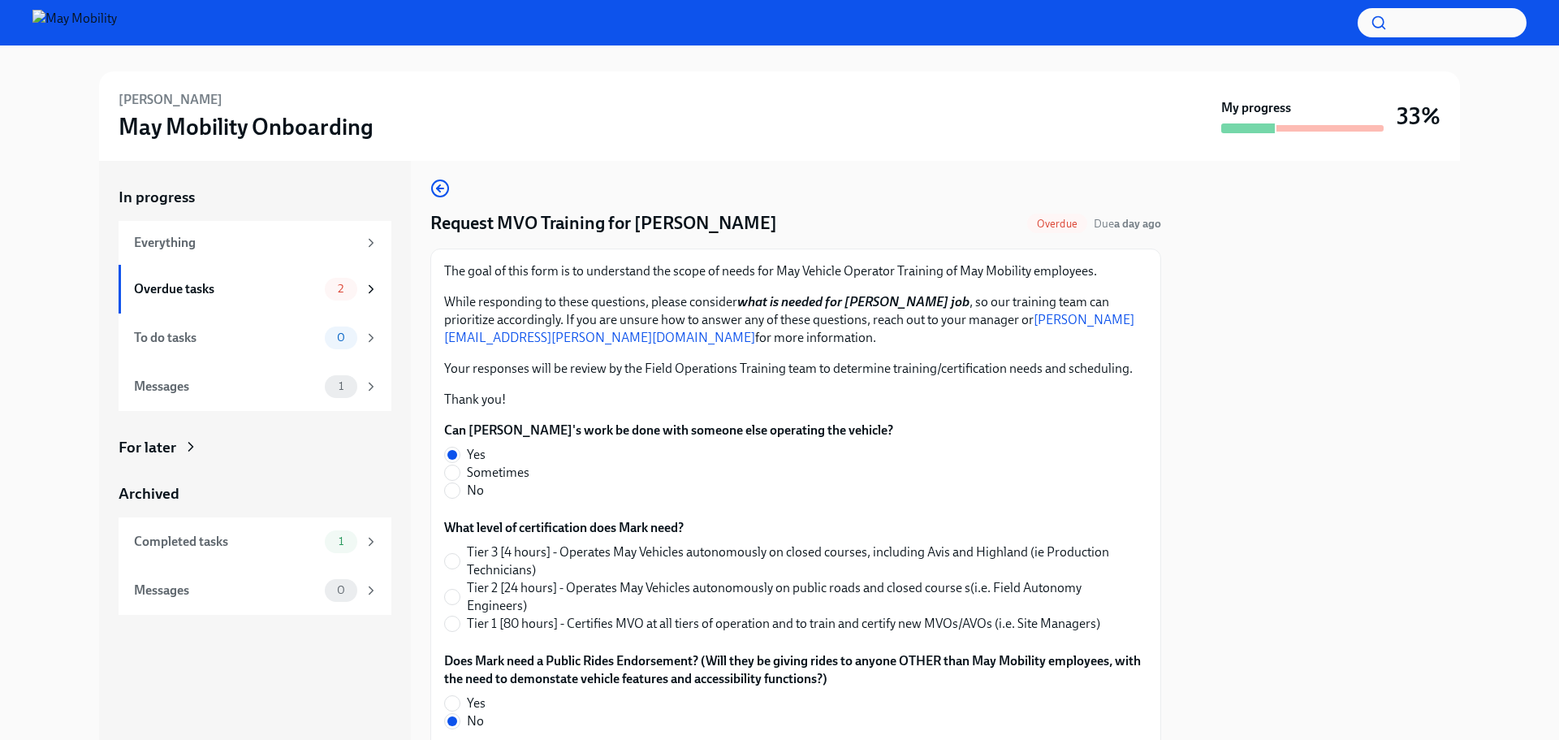
scroll to position [0, 0]
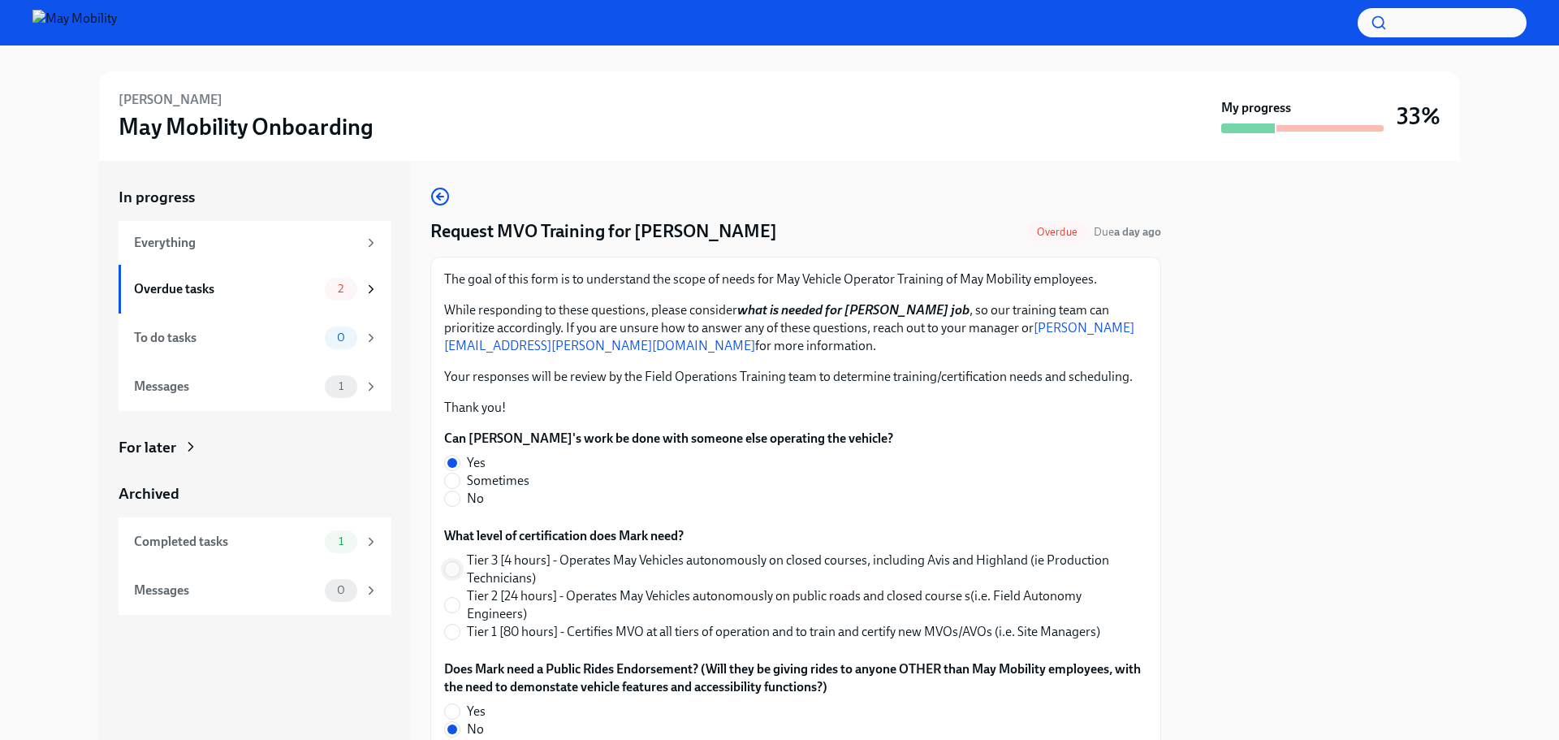
click at [455, 568] on input "Tier 3 [4 hours] - Operates May Vehicles autonomously on closed courses, includ…" at bounding box center [452, 569] width 15 height 15
radio input "true"
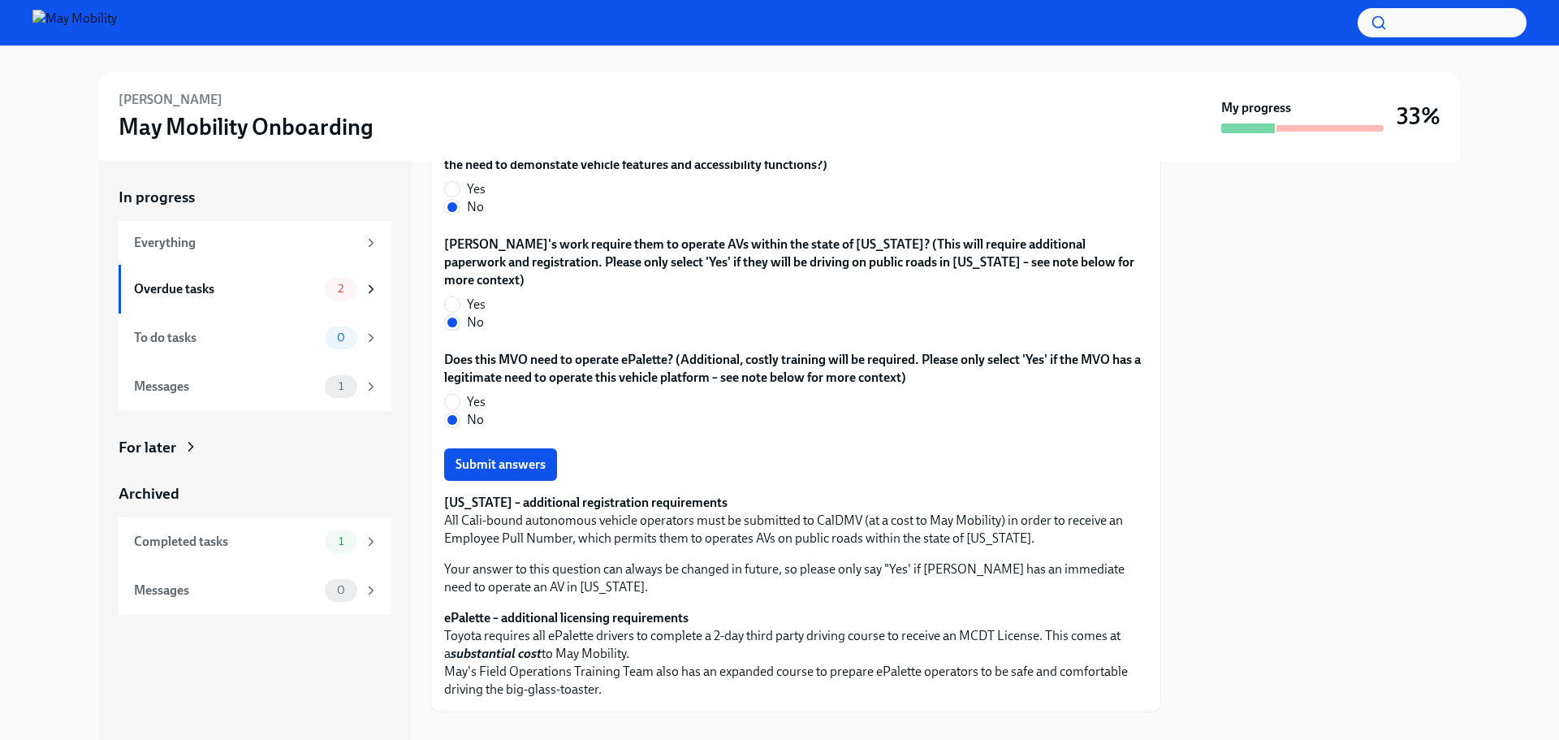
scroll to position [529, 0]
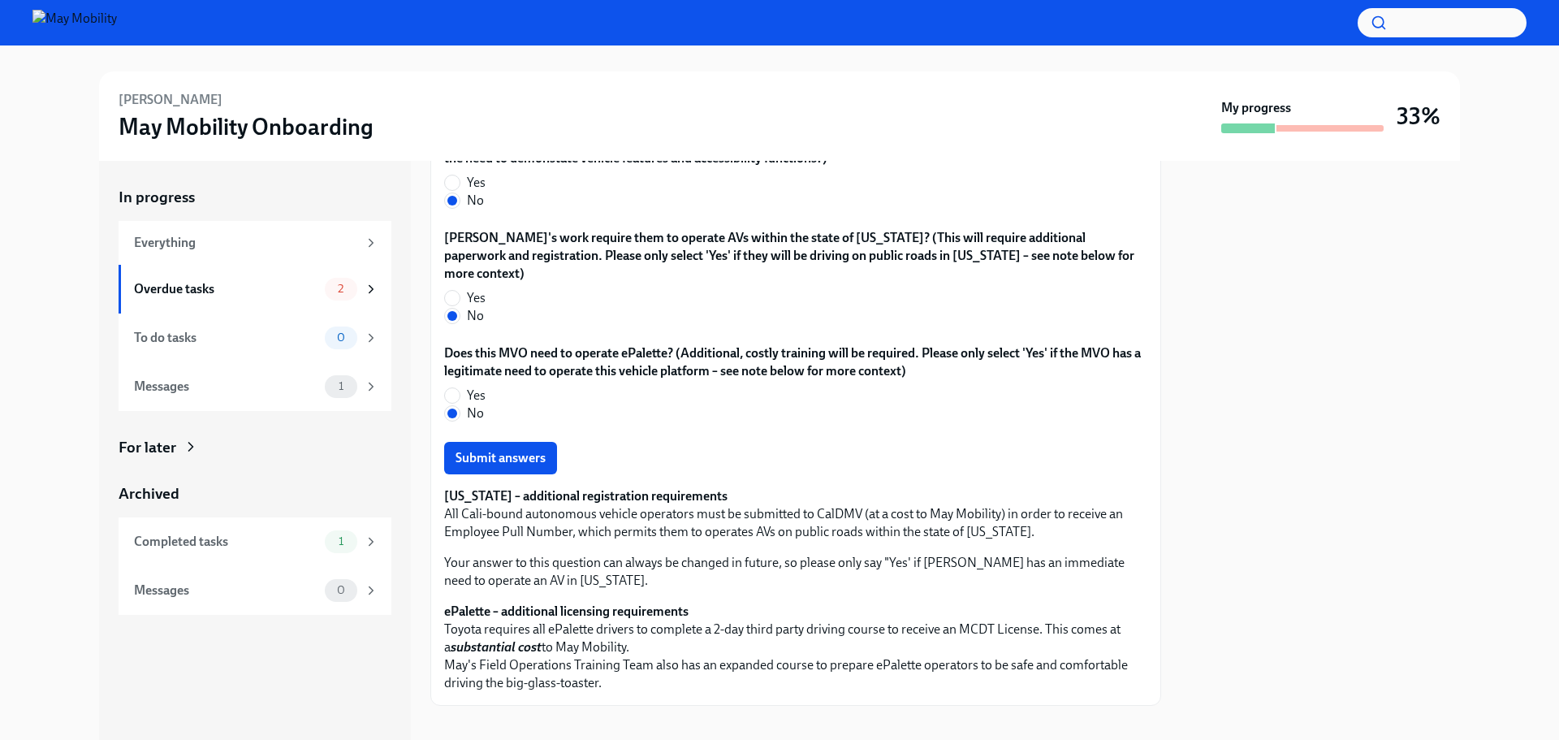
click at [546, 443] on button "Submit answers" at bounding box center [500, 458] width 113 height 32
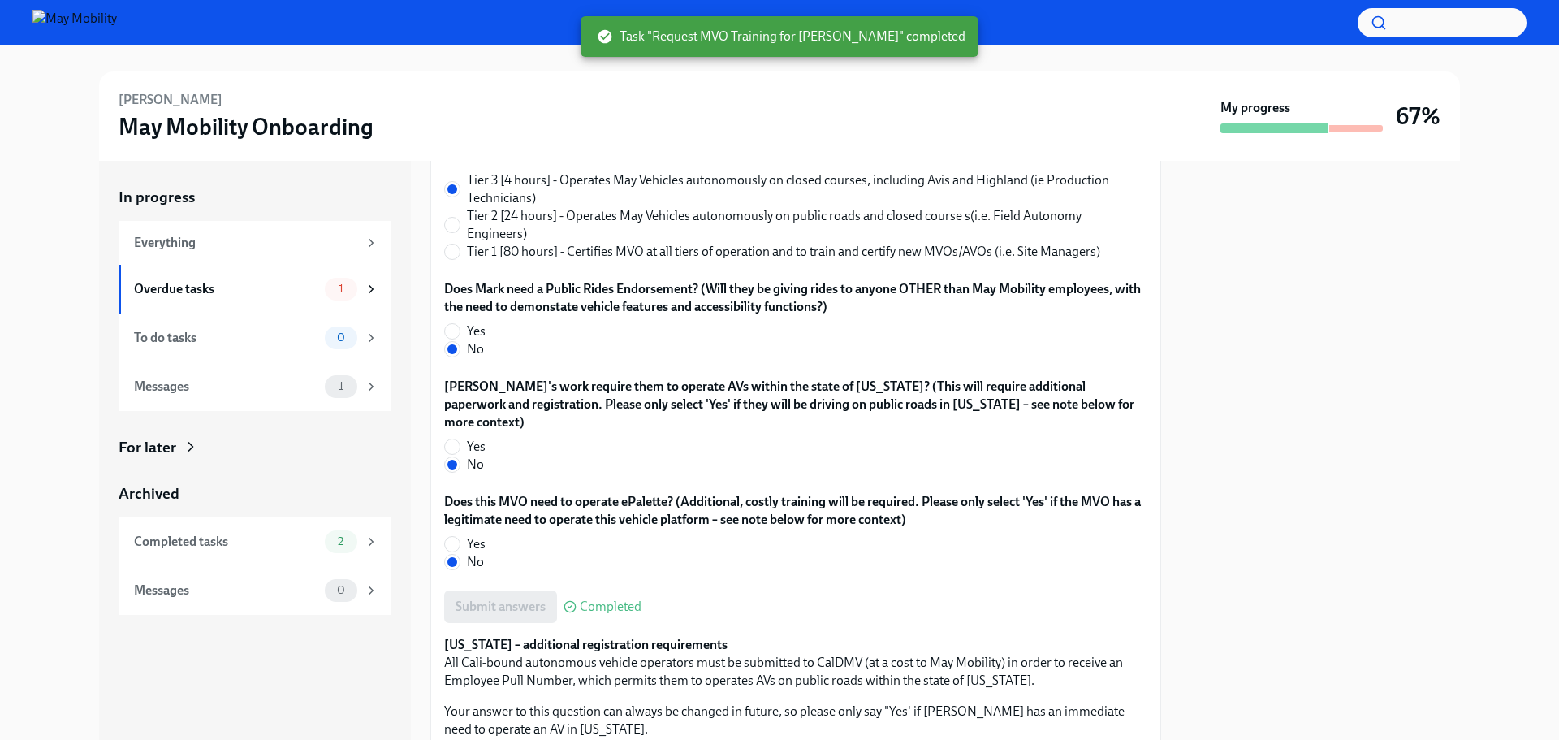
scroll to position [123, 0]
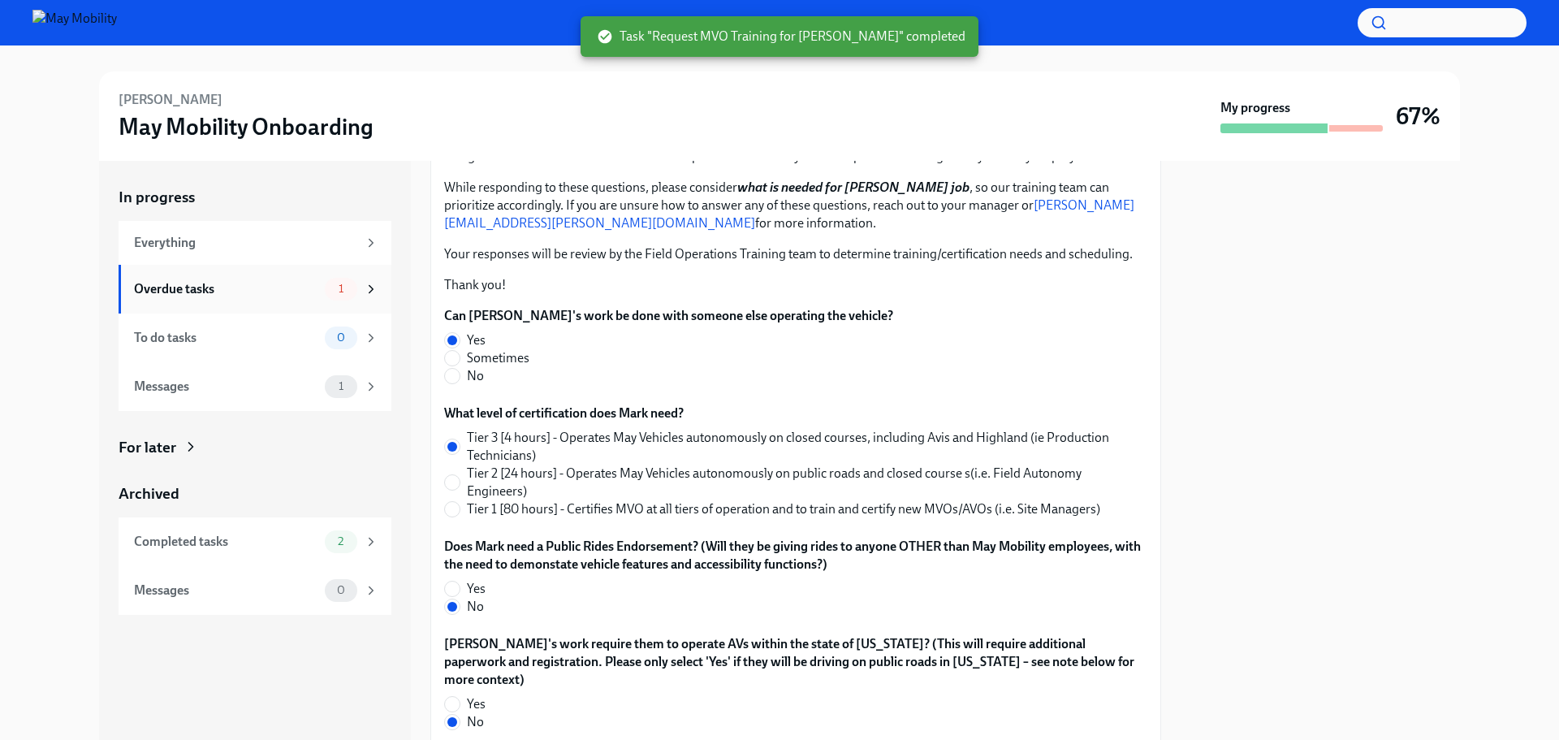
click at [245, 283] on div "Overdue tasks" at bounding box center [226, 289] width 184 height 18
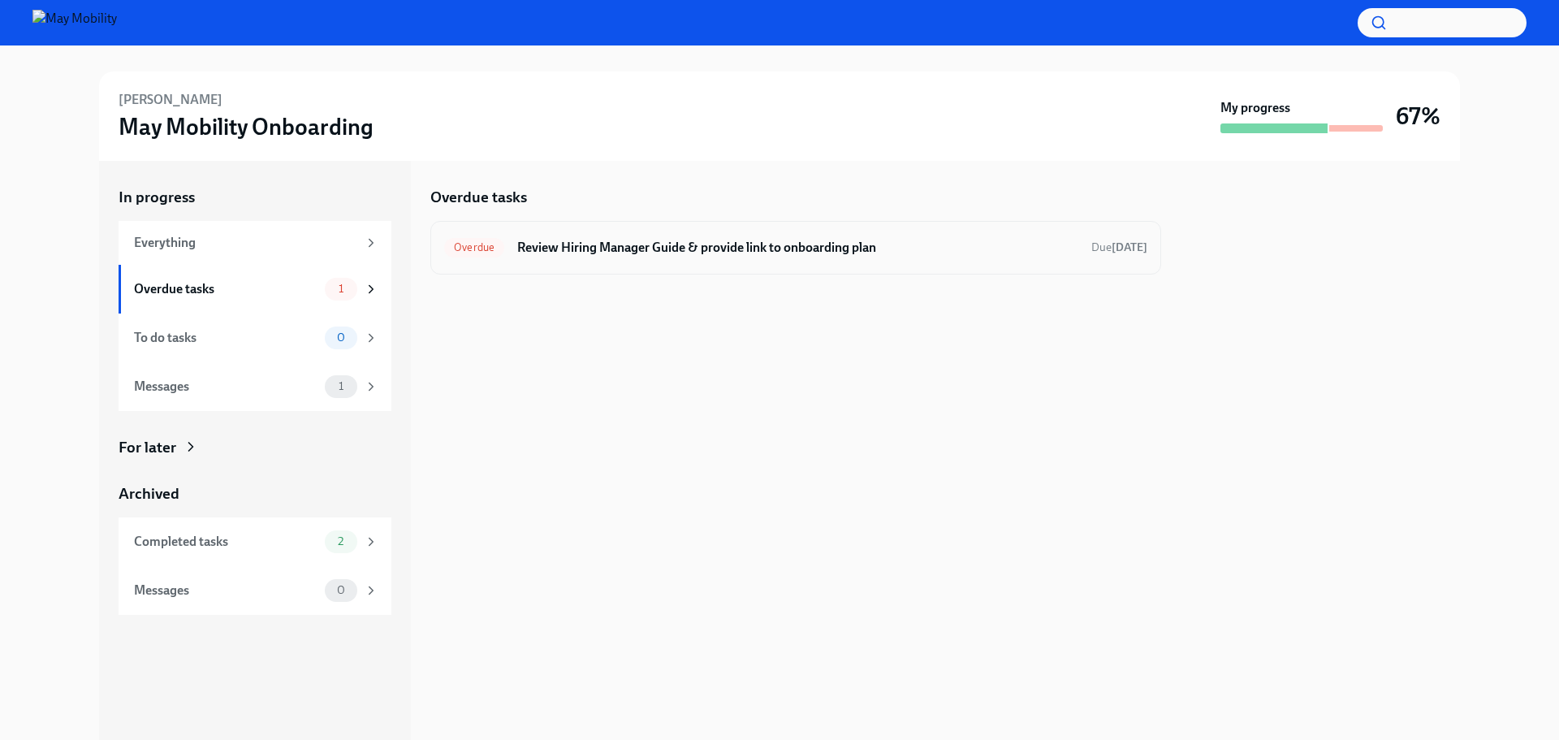
click at [668, 253] on h6 "Review Hiring Manager Guide & provide link to onboarding plan" at bounding box center [797, 248] width 561 height 18
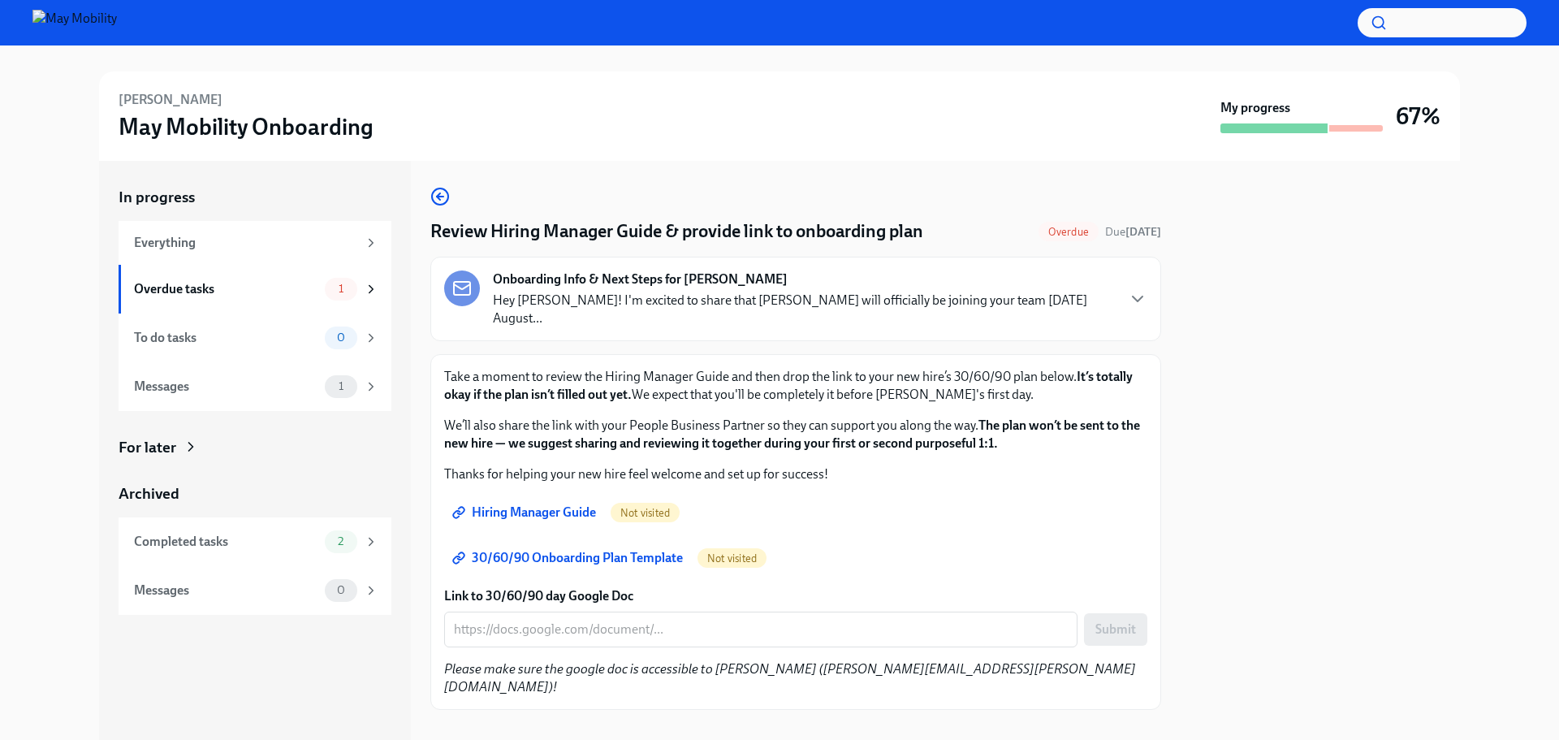
click at [529, 504] on span "Hiring Manager Guide" at bounding box center [526, 512] width 140 height 16
click at [172, 281] on div "Overdue tasks" at bounding box center [226, 289] width 184 height 18
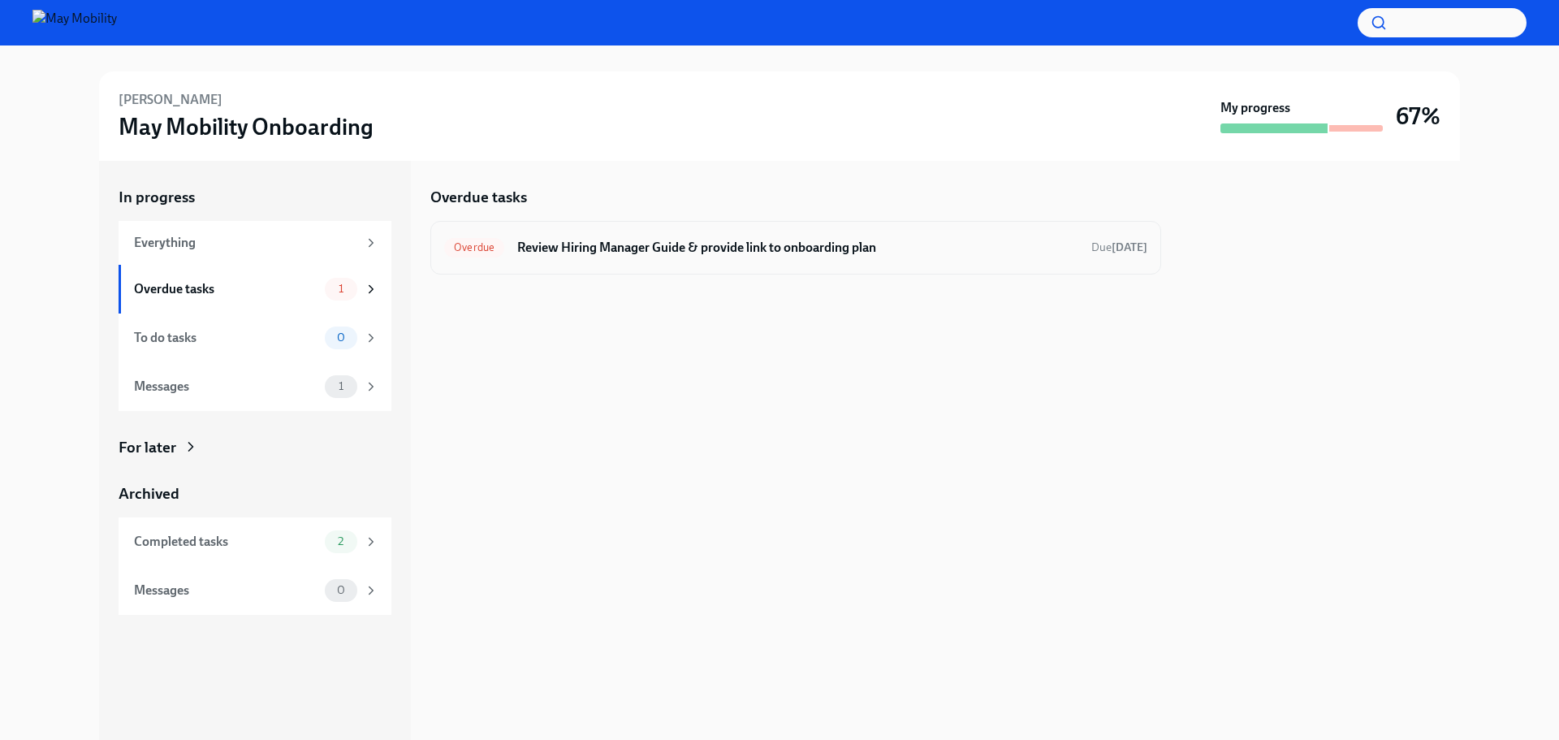
click at [762, 244] on h6 "Review Hiring Manager Guide & provide link to onboarding plan" at bounding box center [797, 248] width 561 height 18
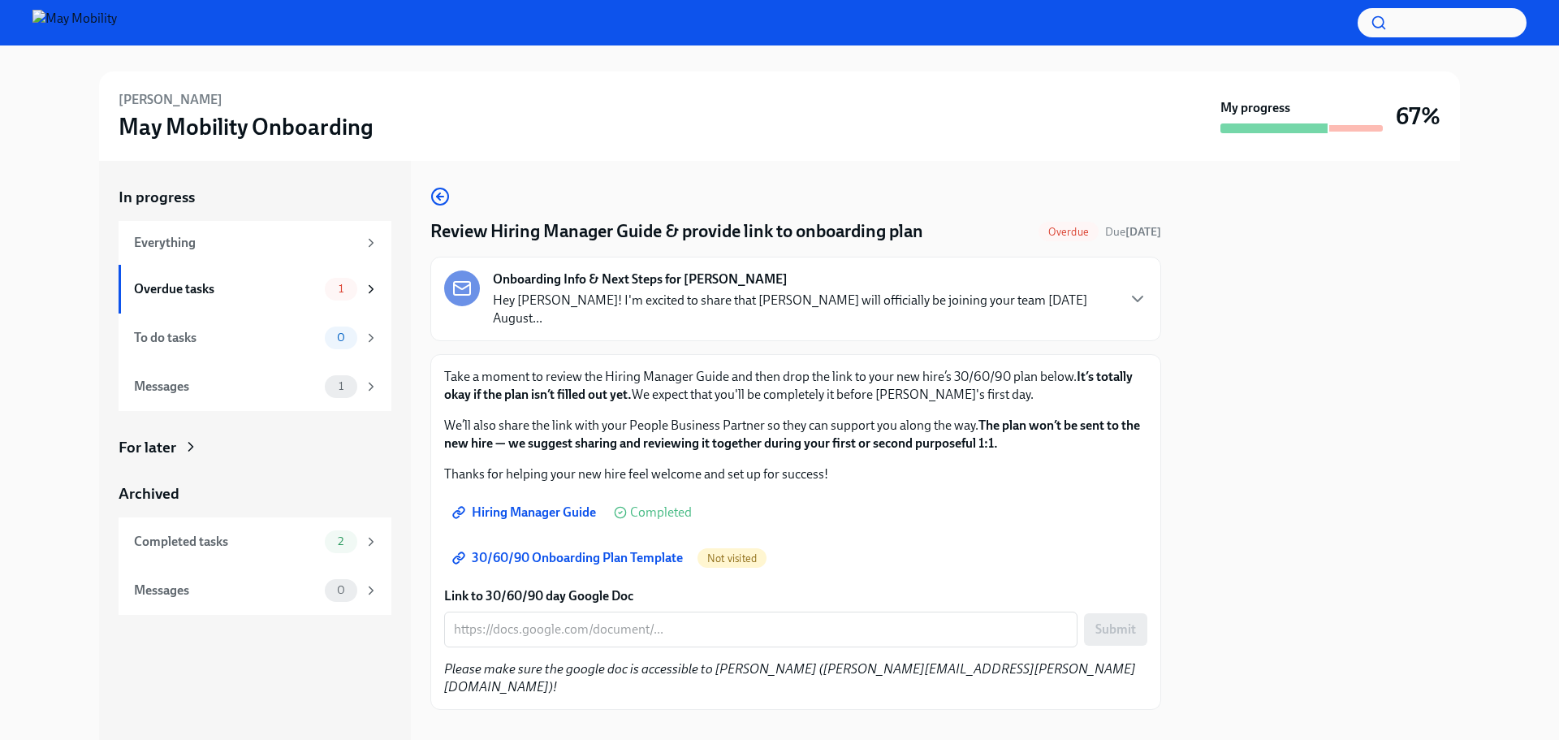
click at [650, 550] on span "30/60/90 Onboarding Plan Template" at bounding box center [569, 558] width 227 height 16
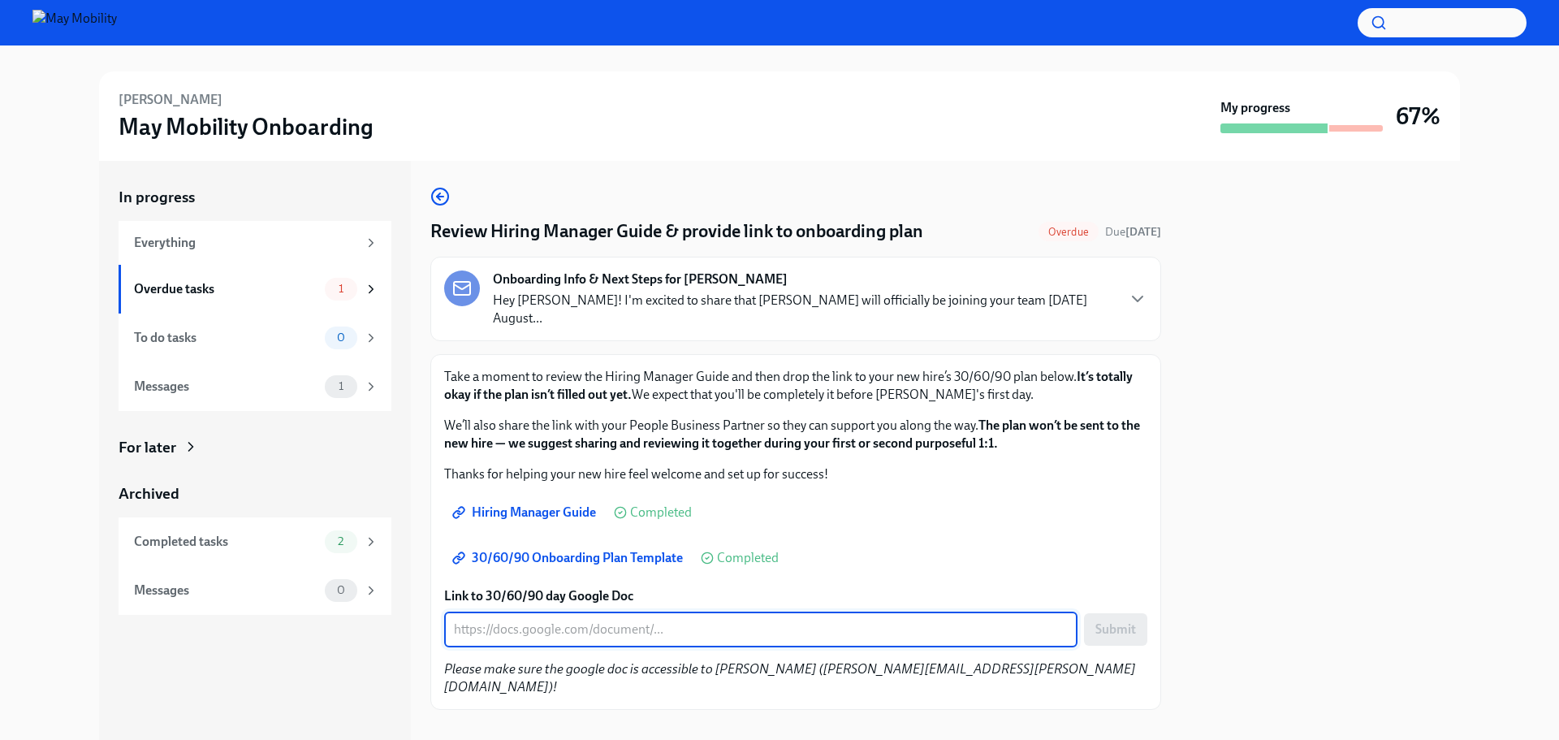
click at [574, 620] on textarea "Link to 30/60/90 day Google Doc" at bounding box center [761, 629] width 614 height 19
paste textarea "[URL][DOMAIN_NAME]"
type textarea "[URL][DOMAIN_NAME]"
click at [1098, 621] on span "Submit" at bounding box center [1115, 629] width 41 height 16
